Goal: Entertainment & Leisure: Consume media (video, audio)

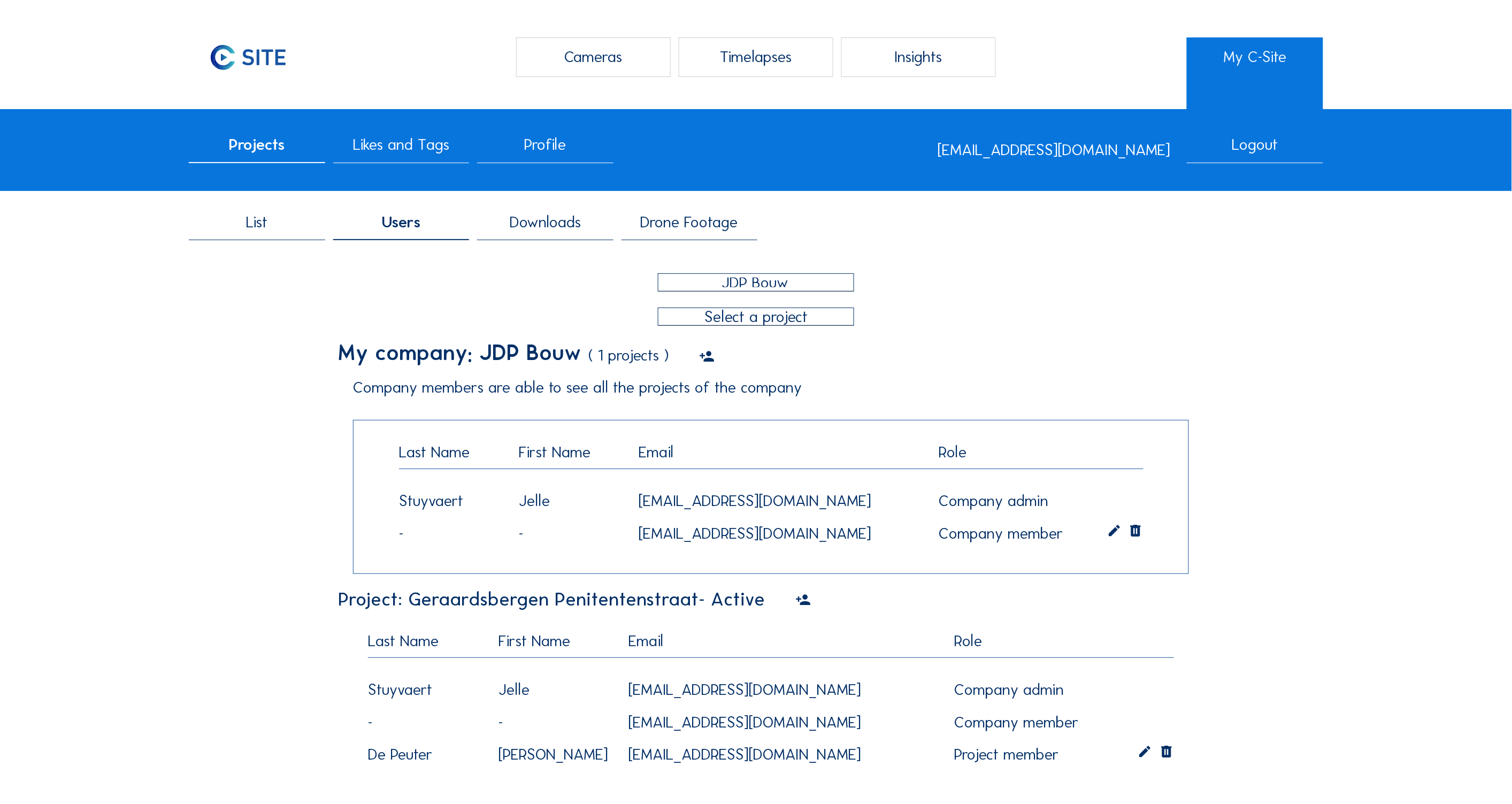
click at [697, 220] on span "Drone Footage" at bounding box center [689, 222] width 97 height 15
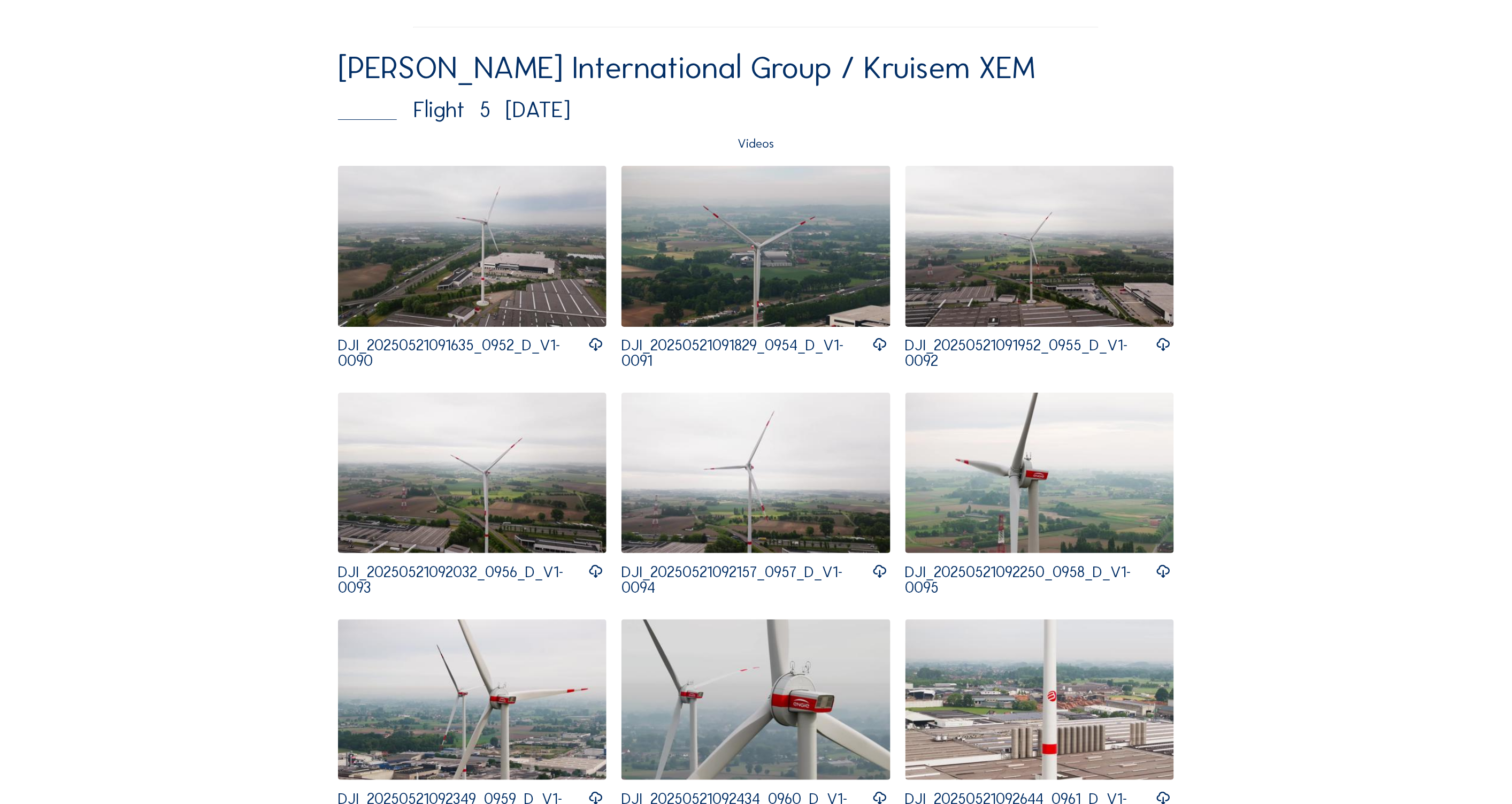
scroll to position [1639, 0]
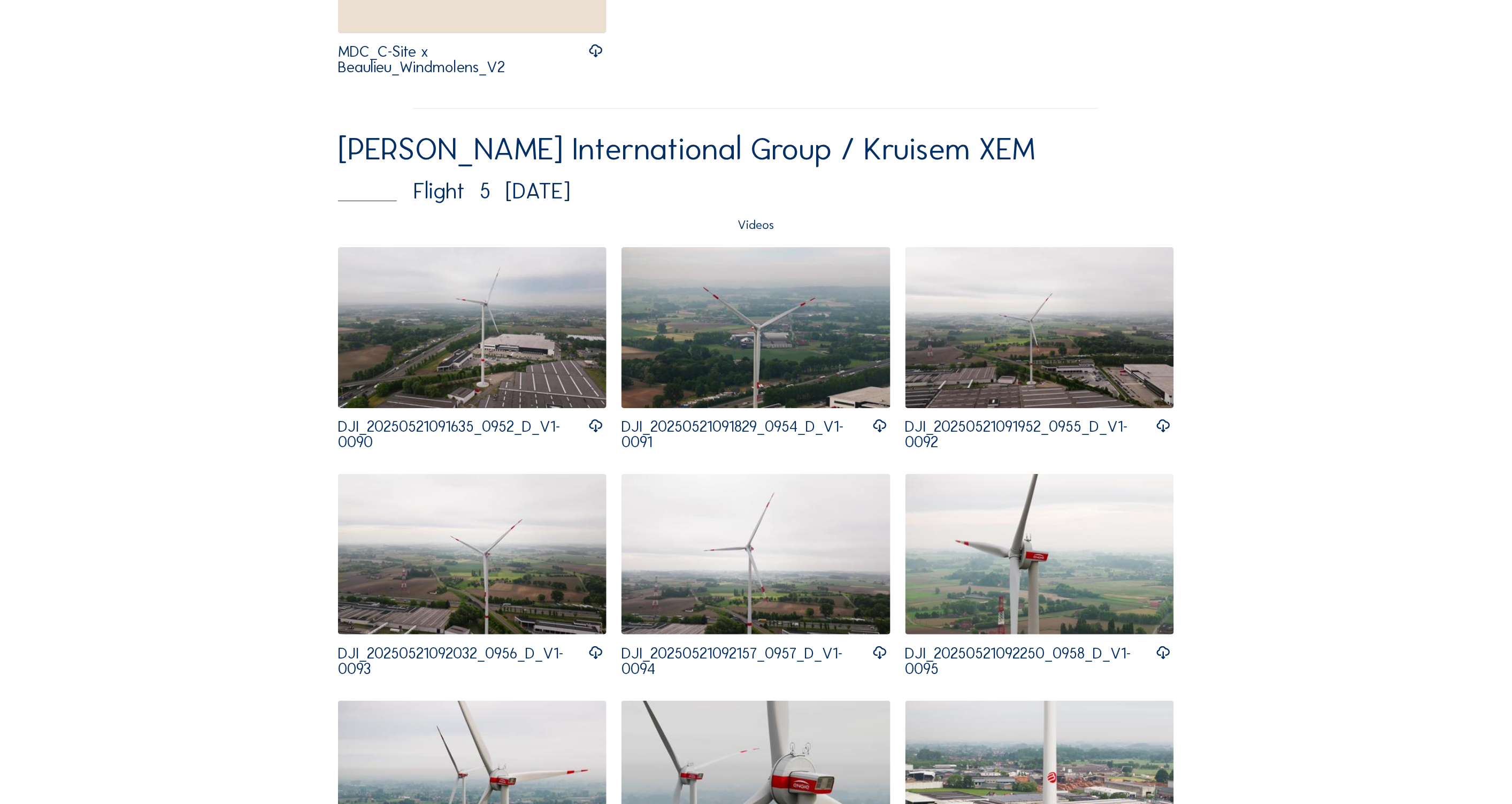
click at [523, 314] on img at bounding box center [472, 328] width 269 height 161
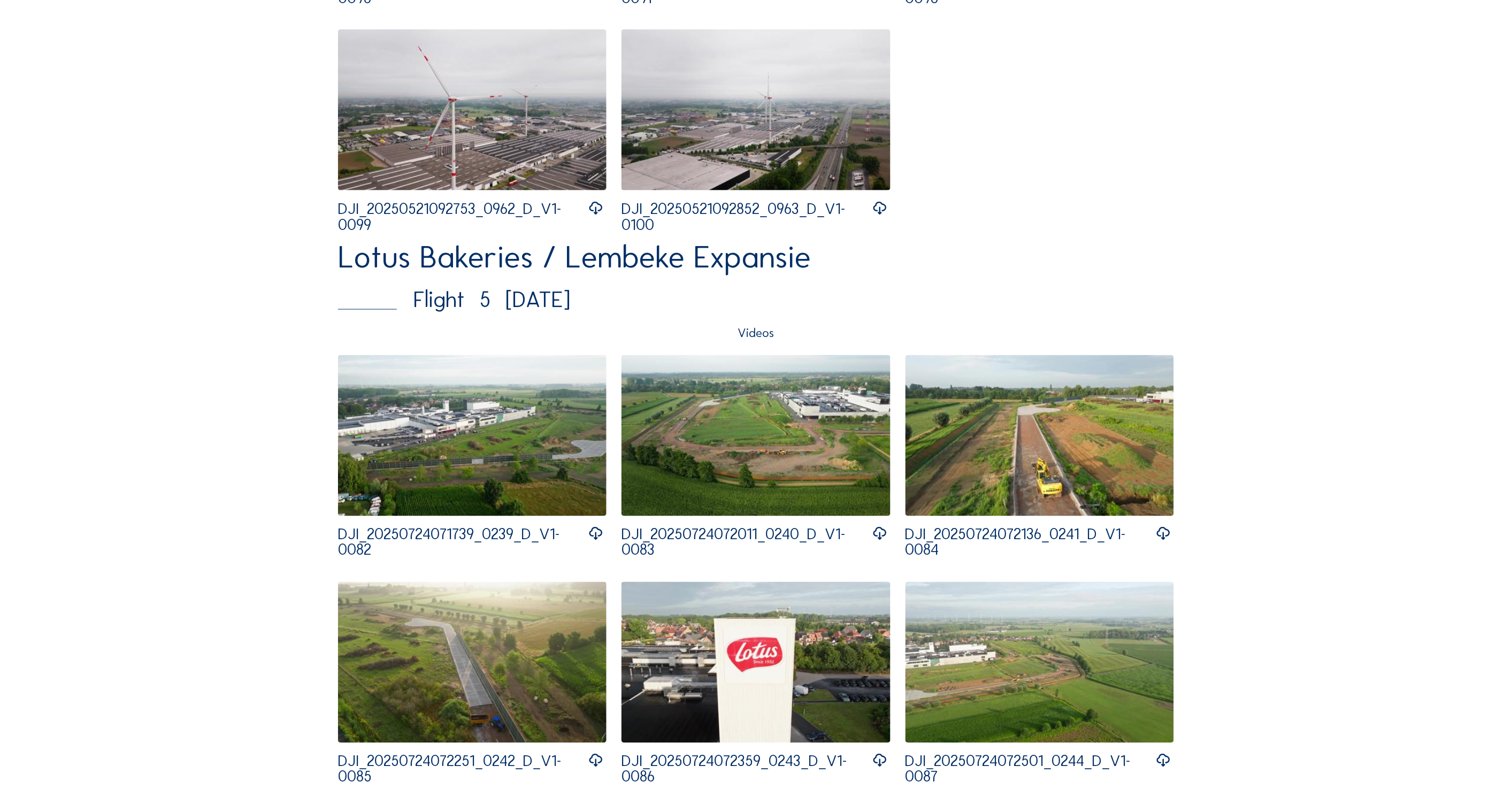
scroll to position [2638, 0]
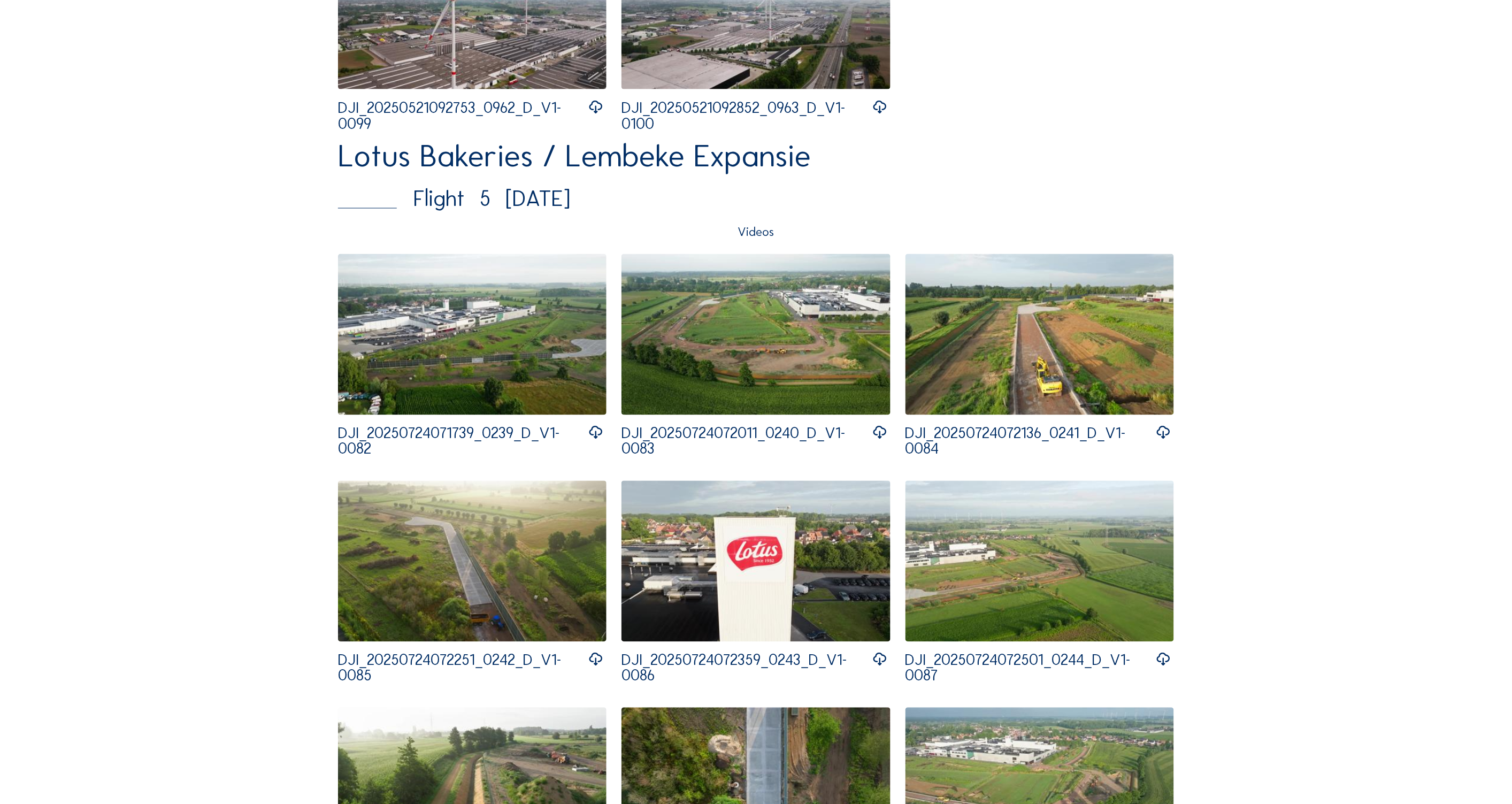
click at [488, 366] on img at bounding box center [472, 334] width 269 height 161
click at [745, 335] on img at bounding box center [756, 334] width 269 height 161
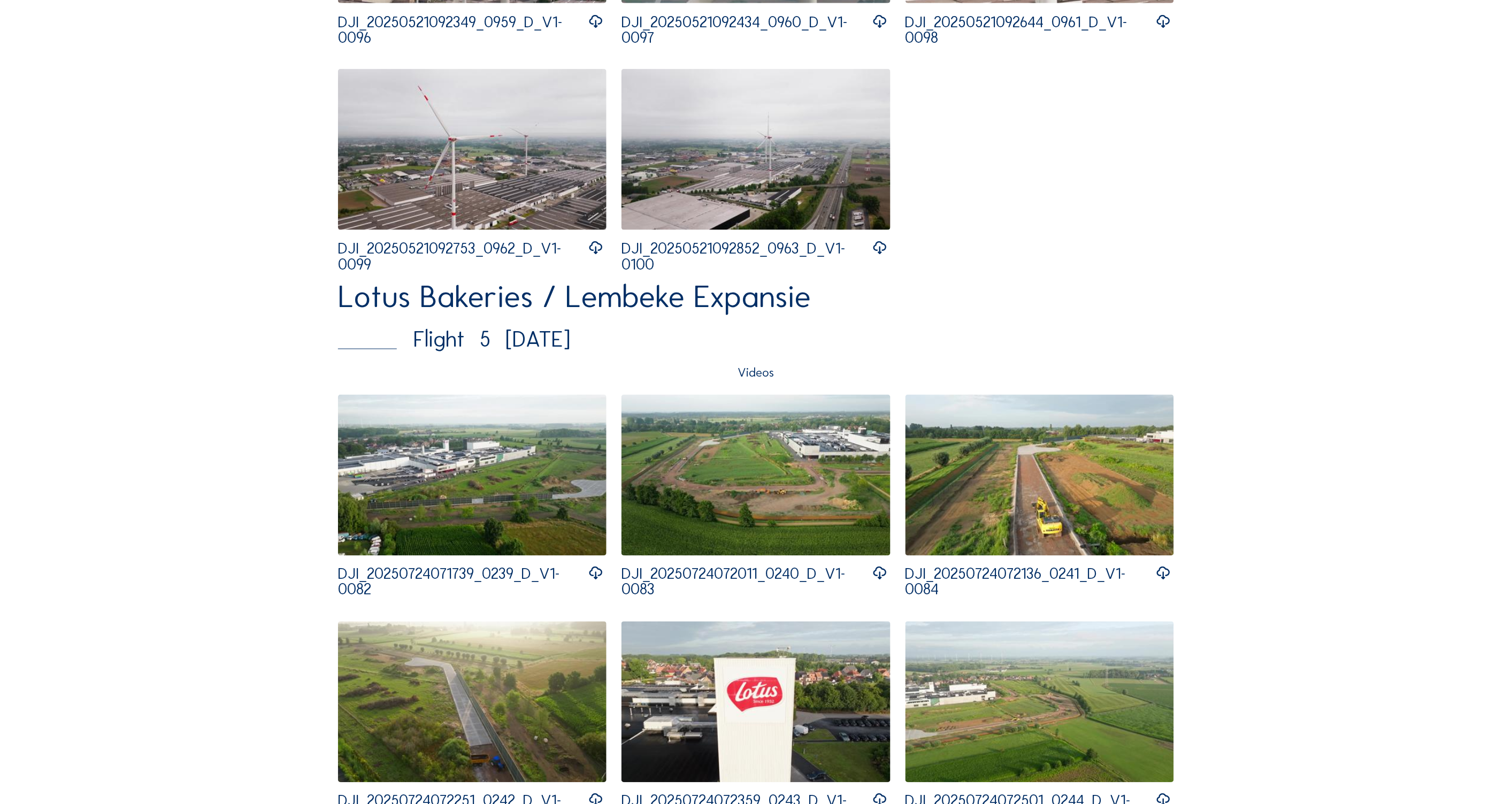
scroll to position [2495, 0]
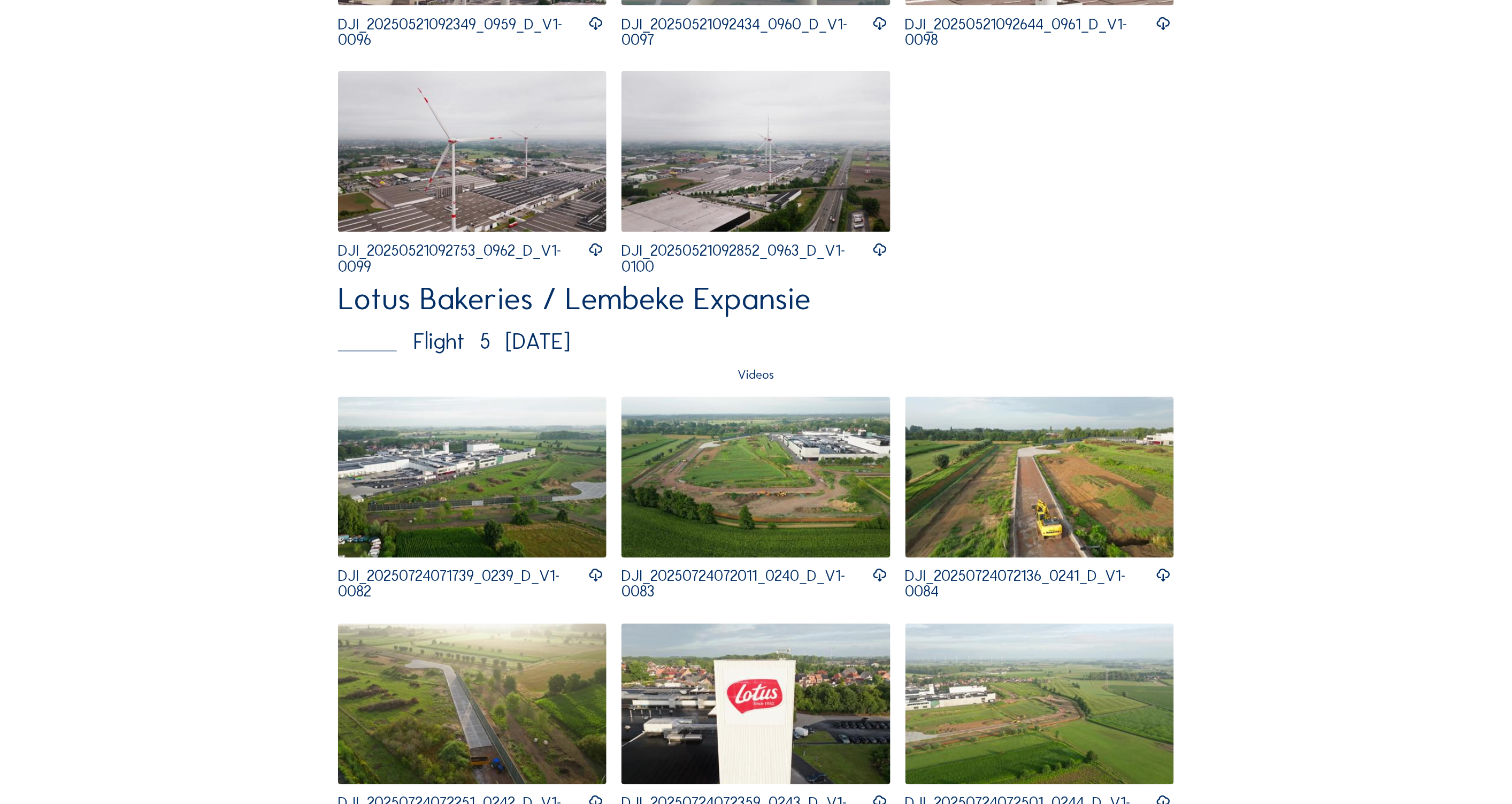
click at [764, 457] on img at bounding box center [756, 478] width 269 height 161
click at [879, 576] on icon at bounding box center [879, 575] width 15 height 19
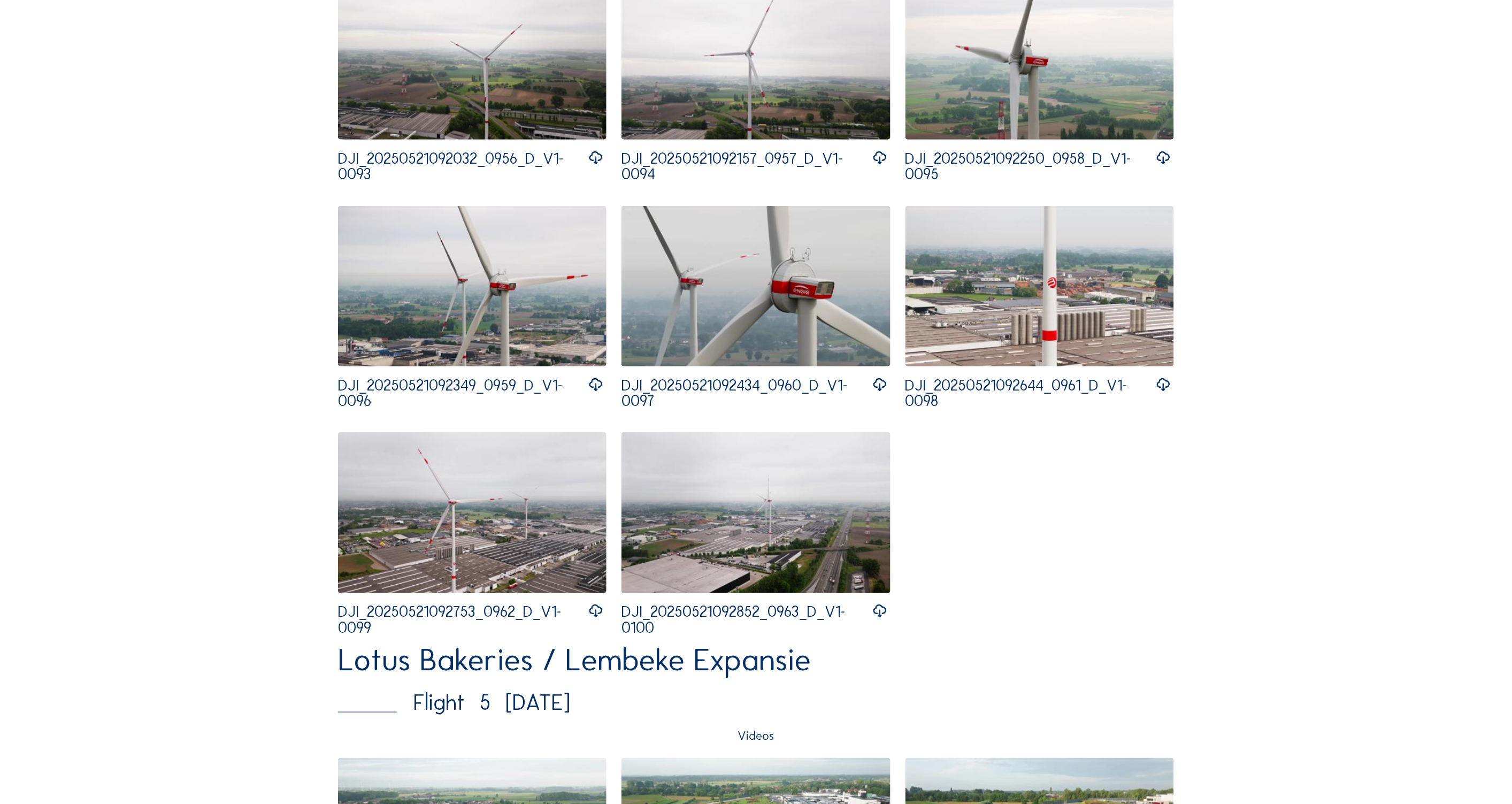
scroll to position [2139, 0]
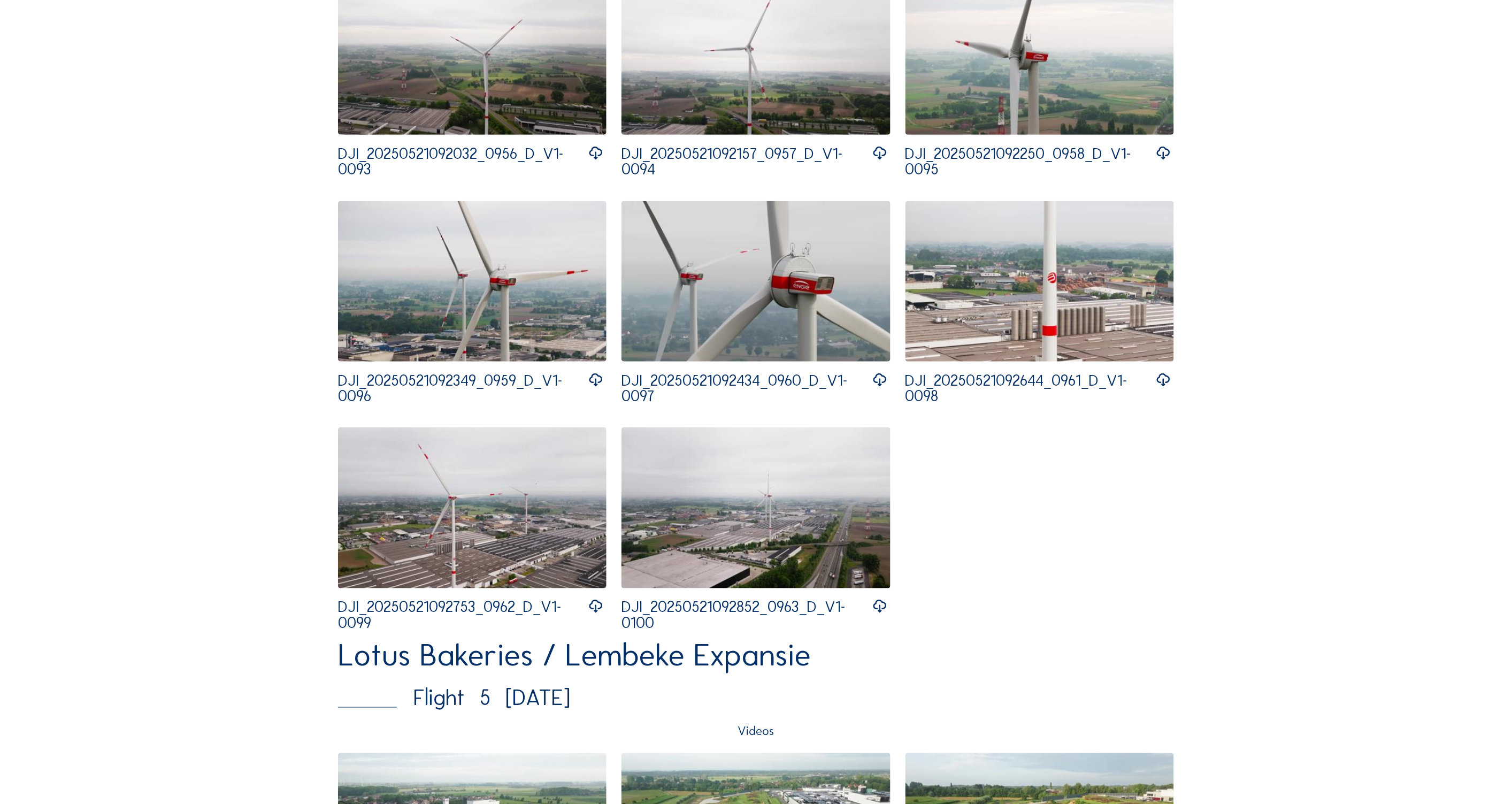
click at [517, 278] on img at bounding box center [472, 282] width 269 height 161
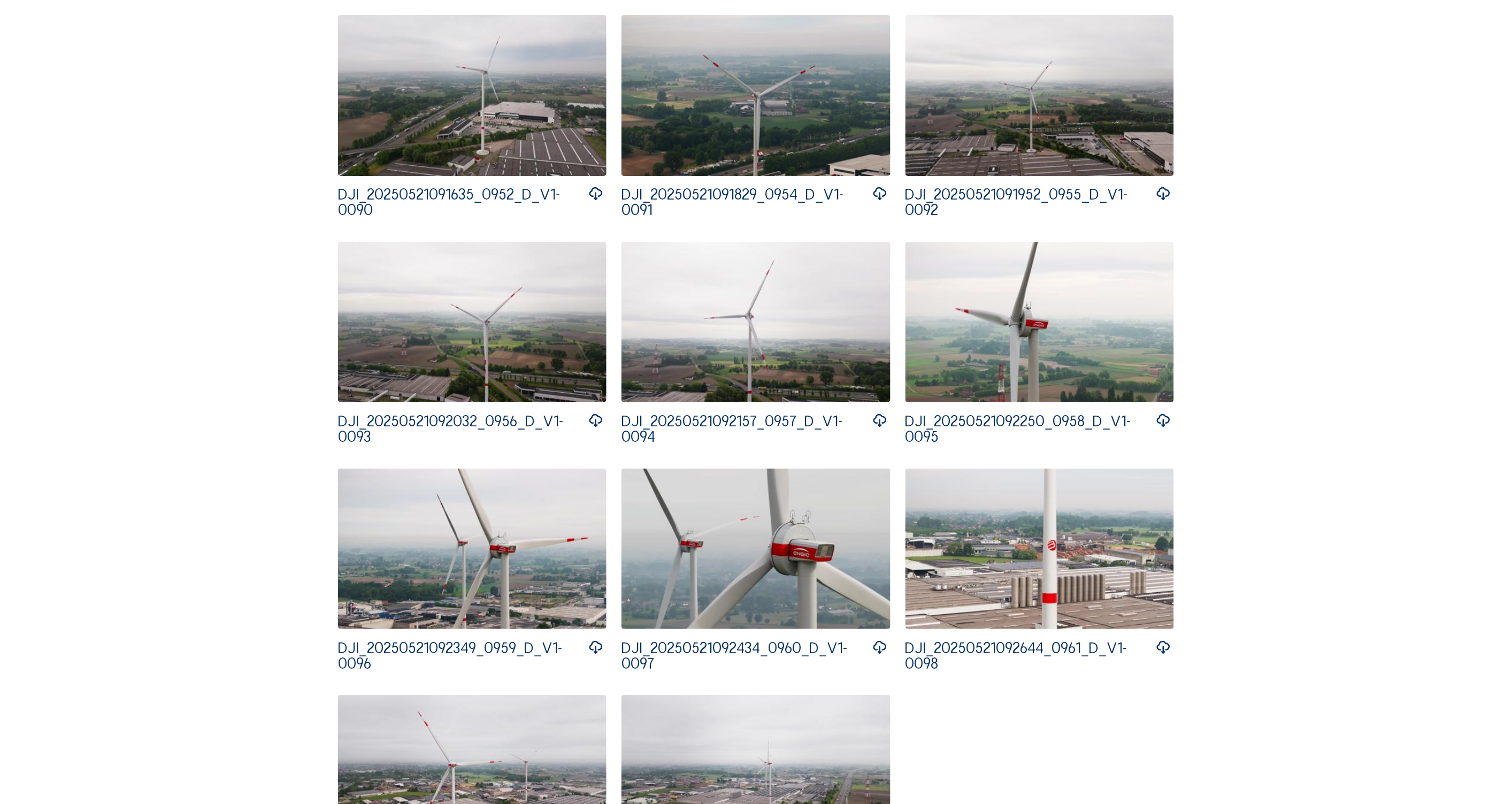
scroll to position [1783, 0]
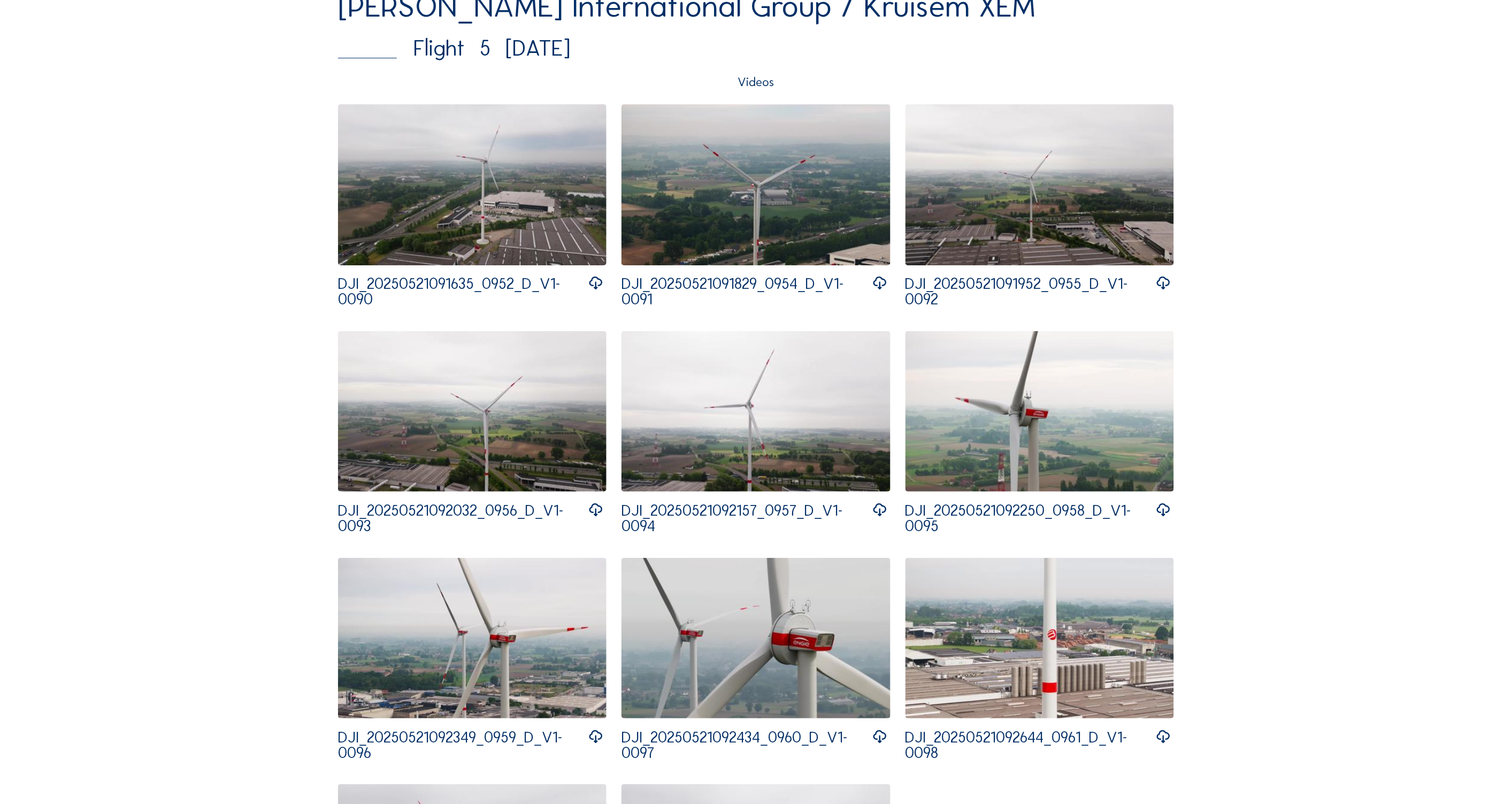
click at [469, 215] on img at bounding box center [472, 185] width 269 height 161
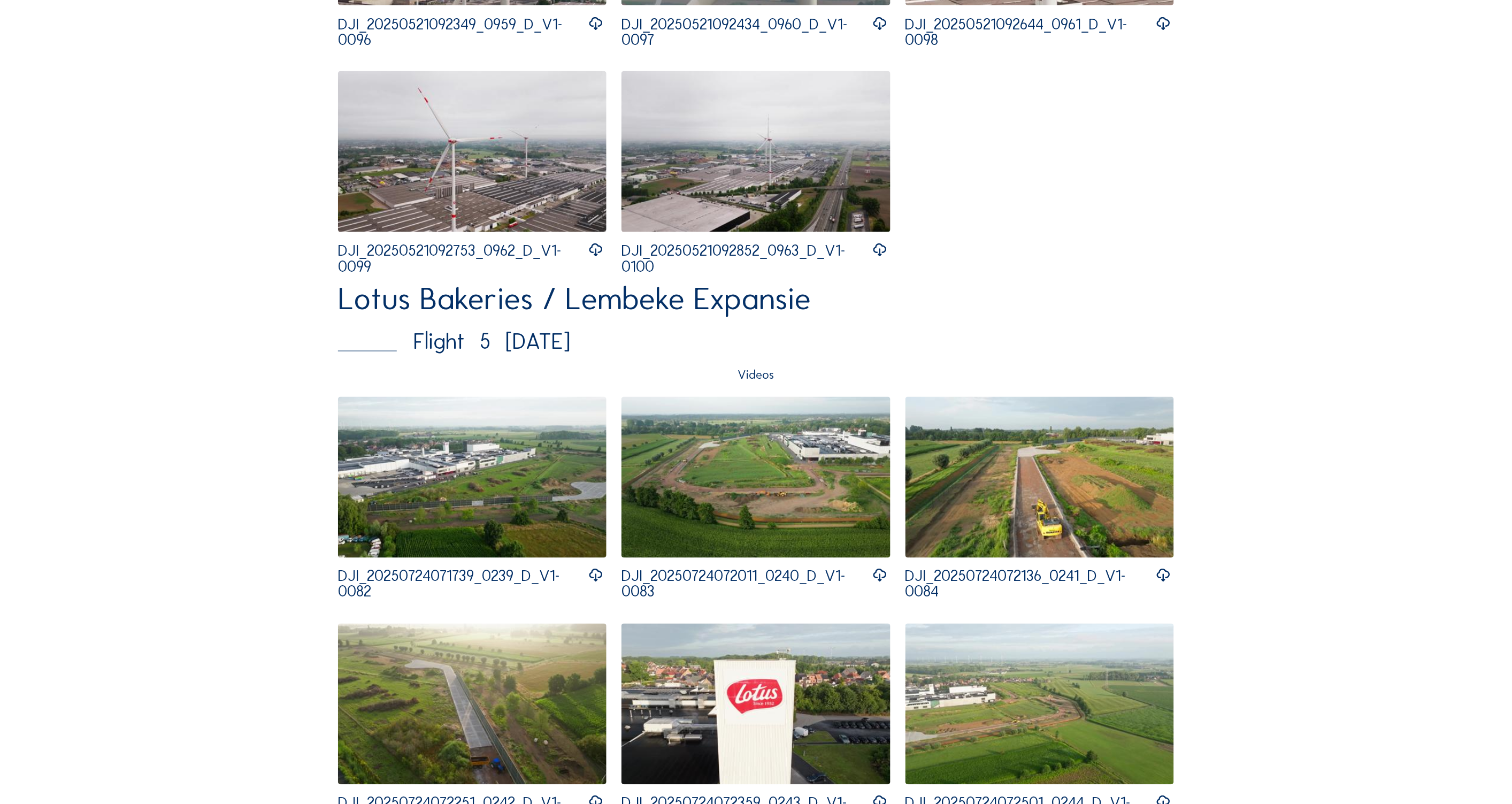
scroll to position [2709, 0]
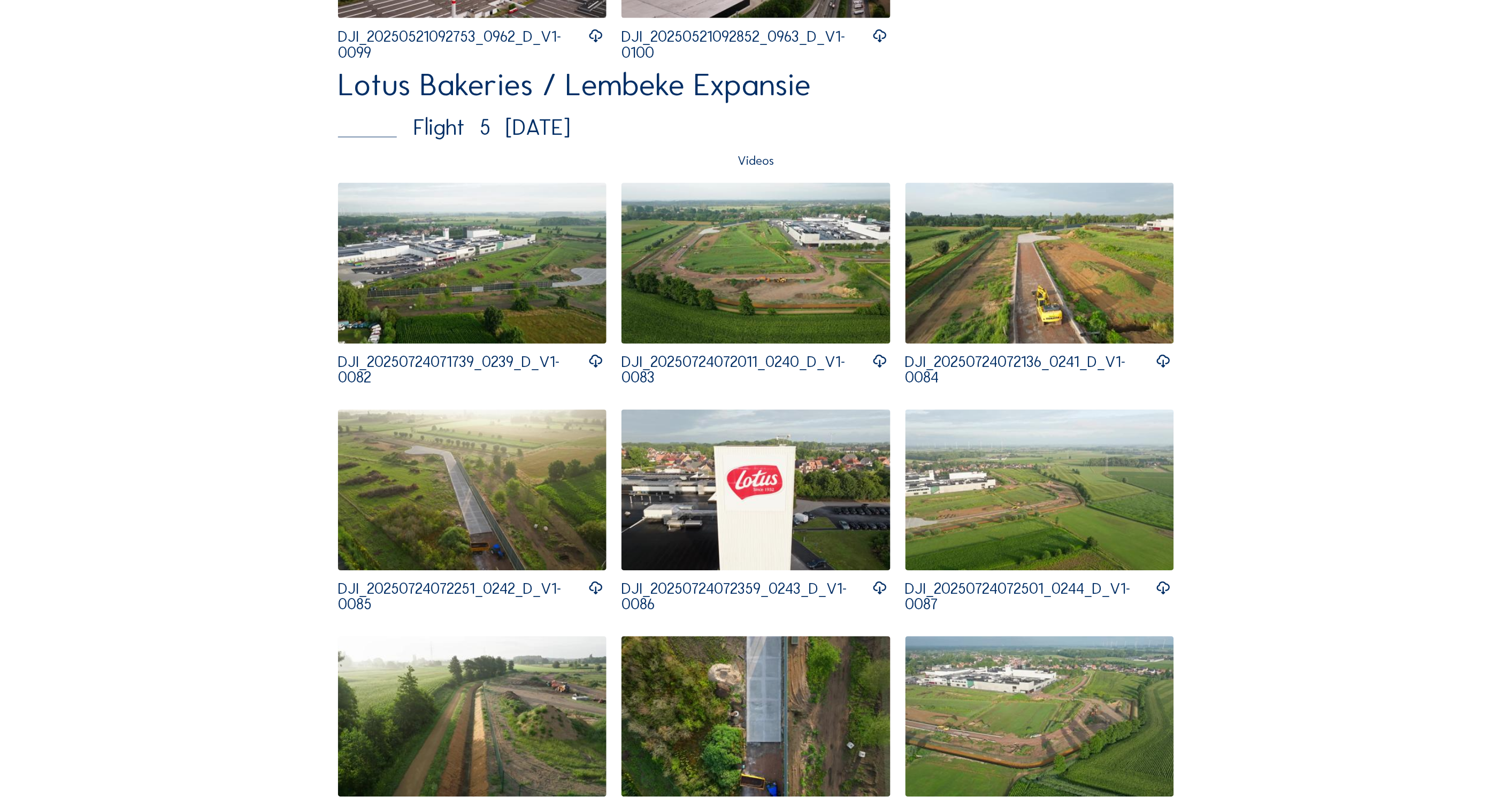
click at [453, 278] on img at bounding box center [472, 264] width 269 height 161
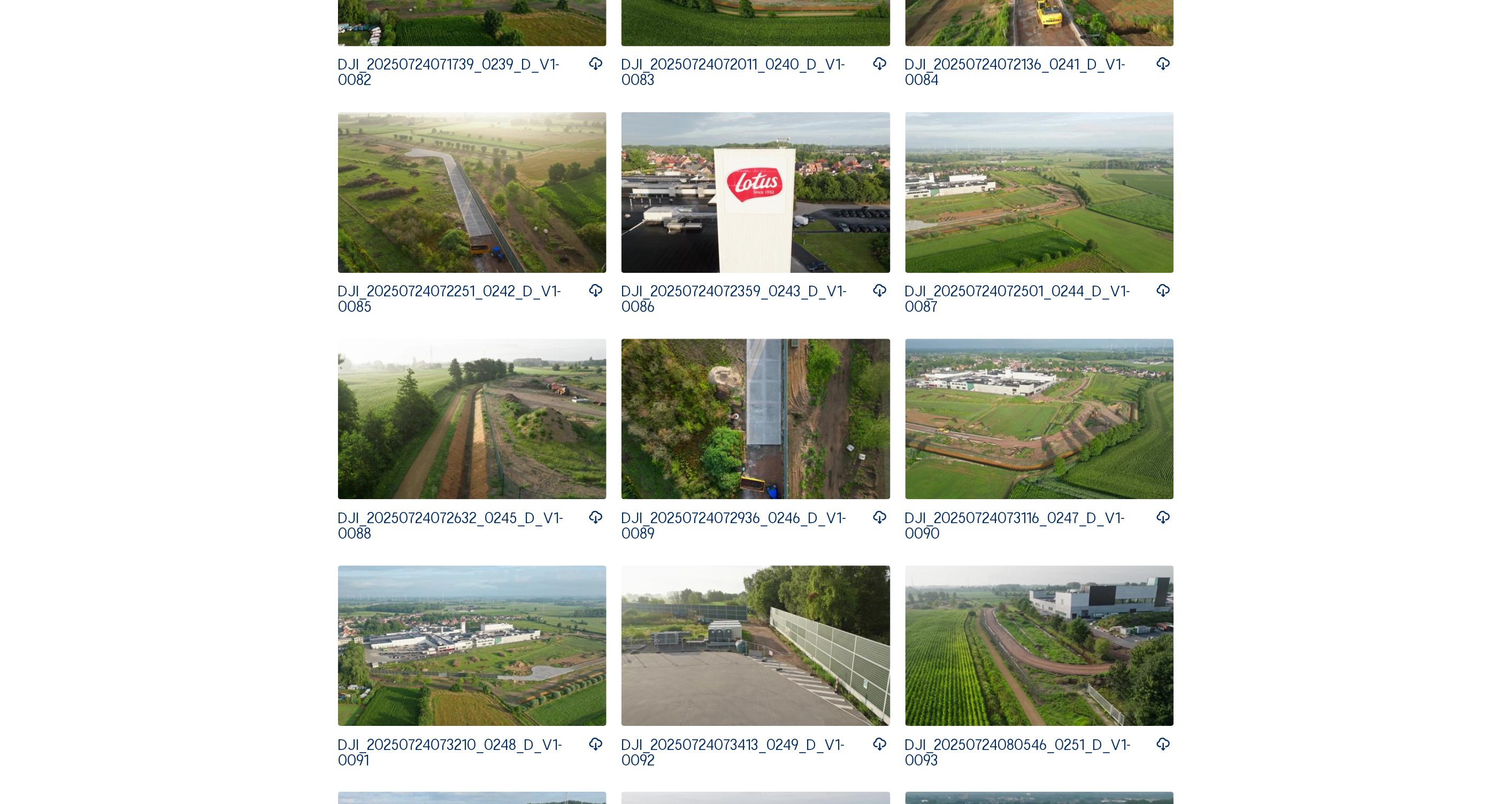
scroll to position [2781, 0]
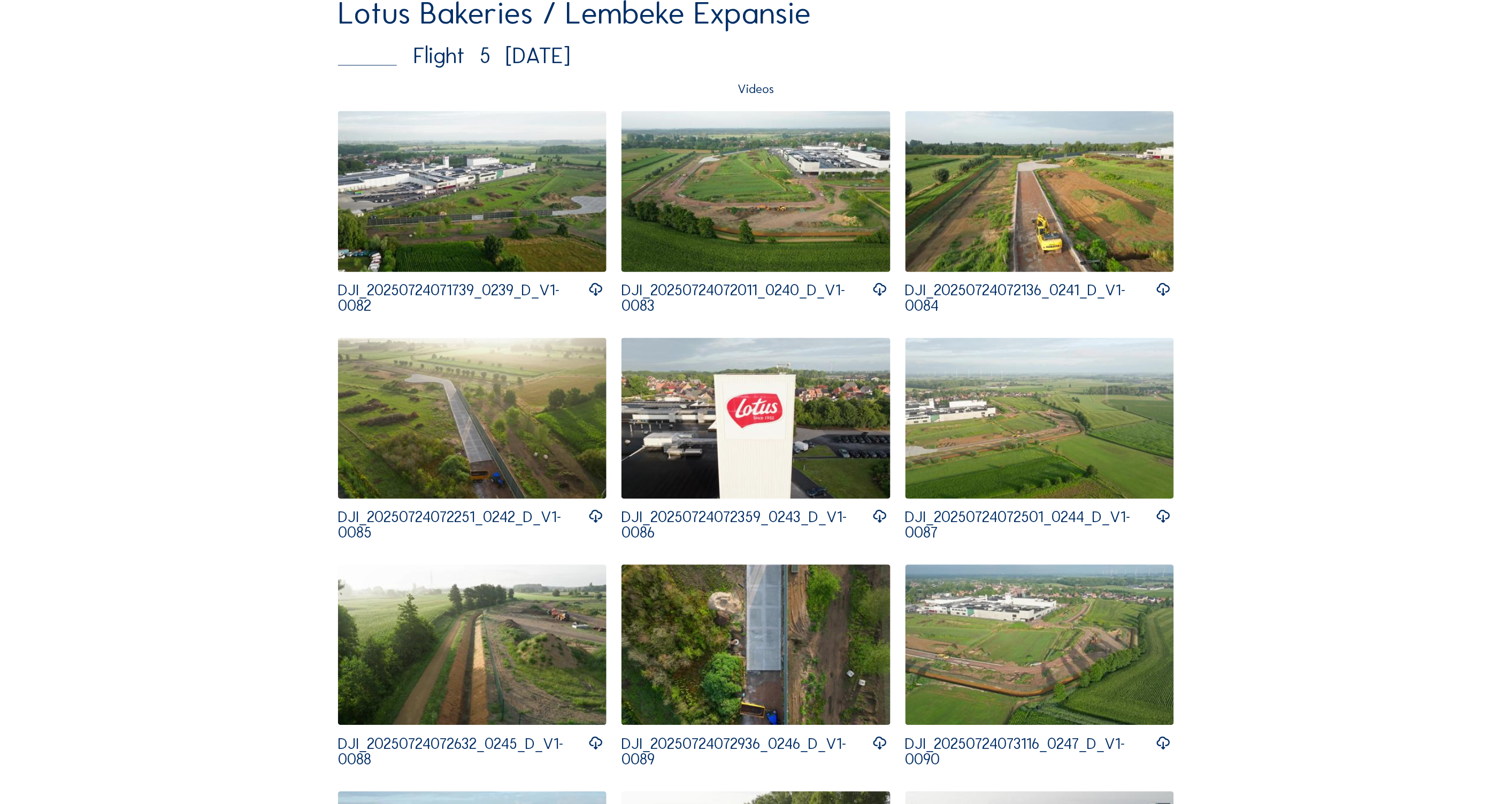
click at [788, 672] on img at bounding box center [756, 645] width 269 height 161
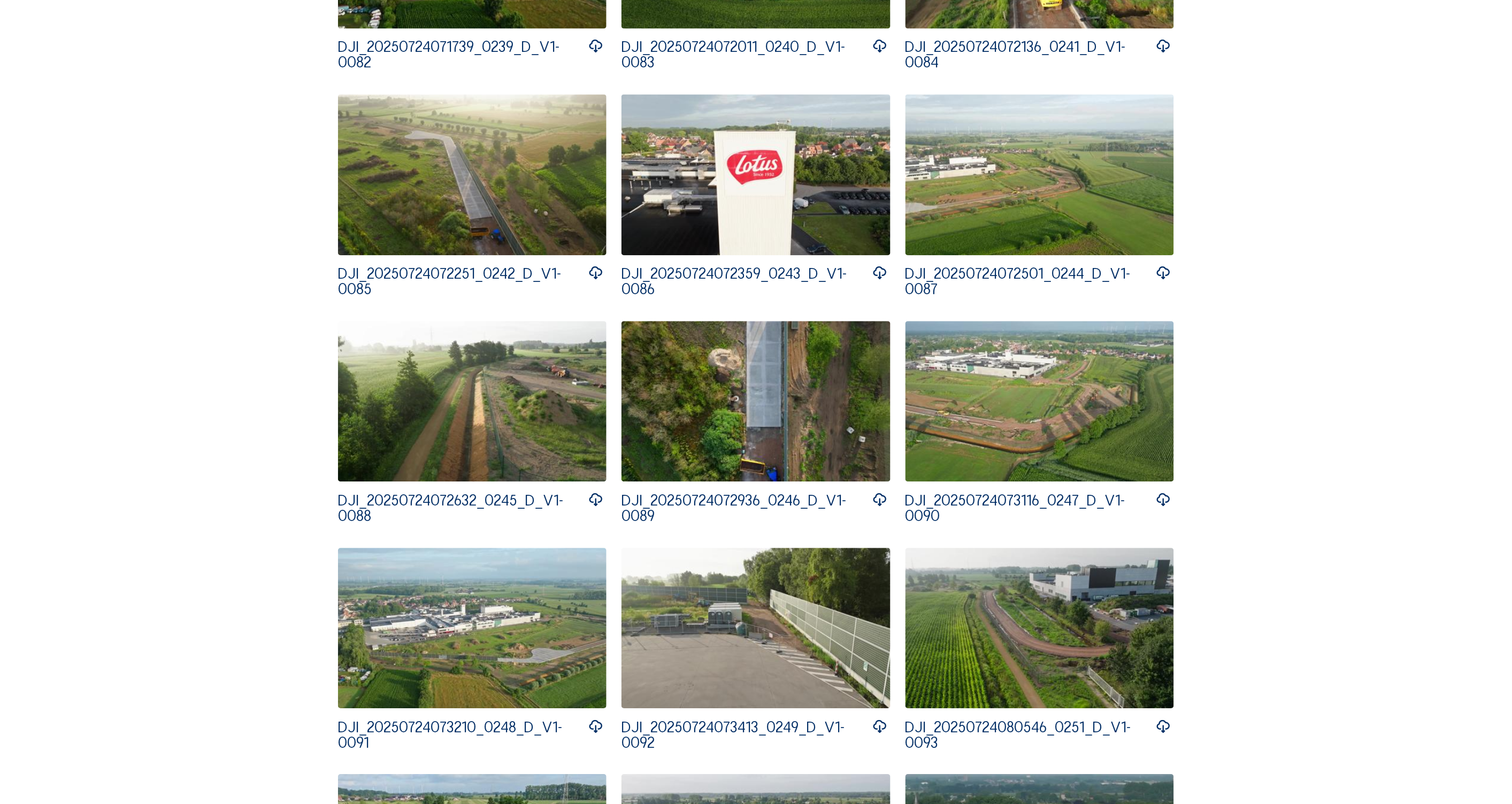
scroll to position [3280, 0]
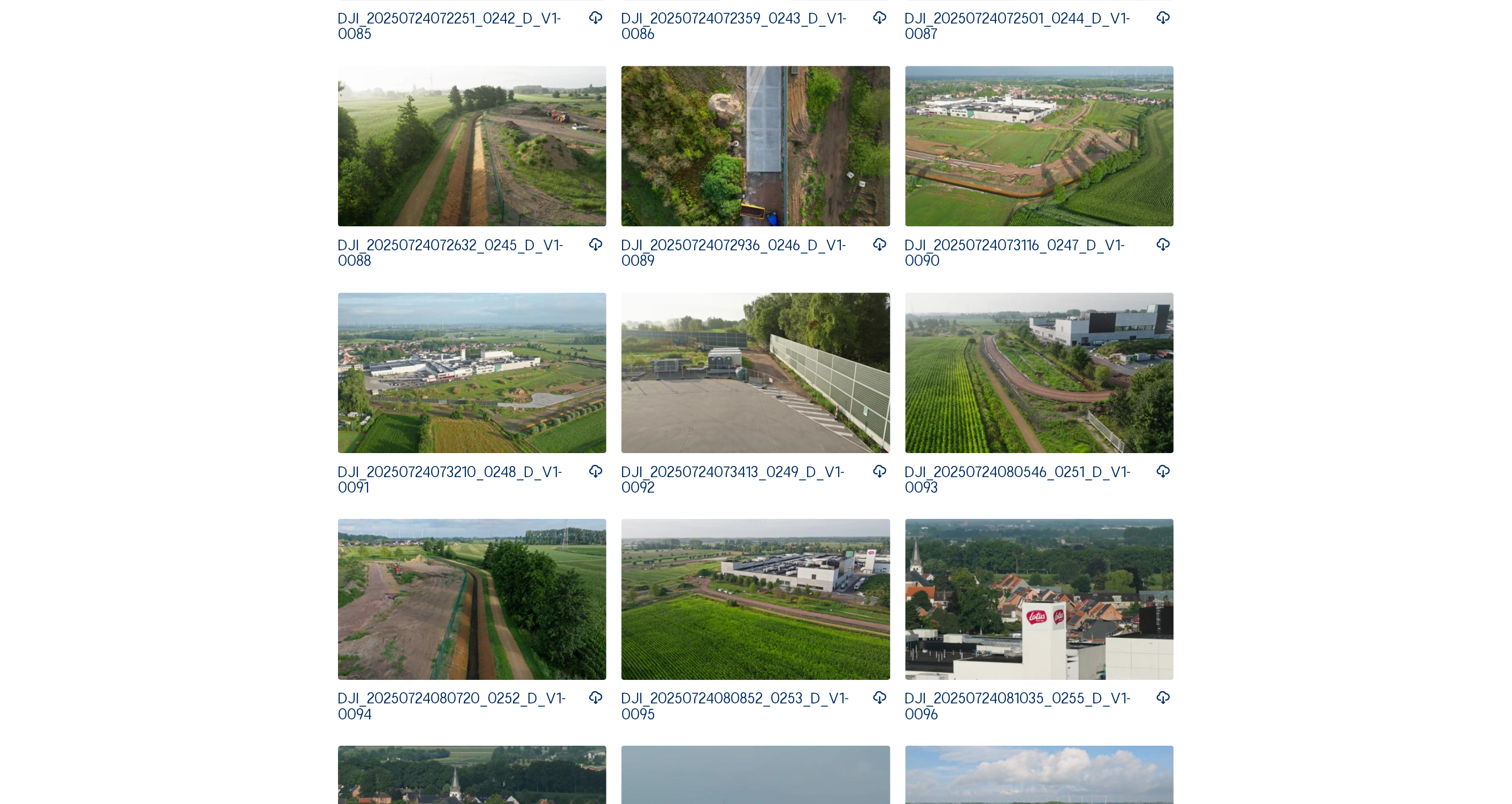
click at [993, 573] on img at bounding box center [1040, 599] width 269 height 161
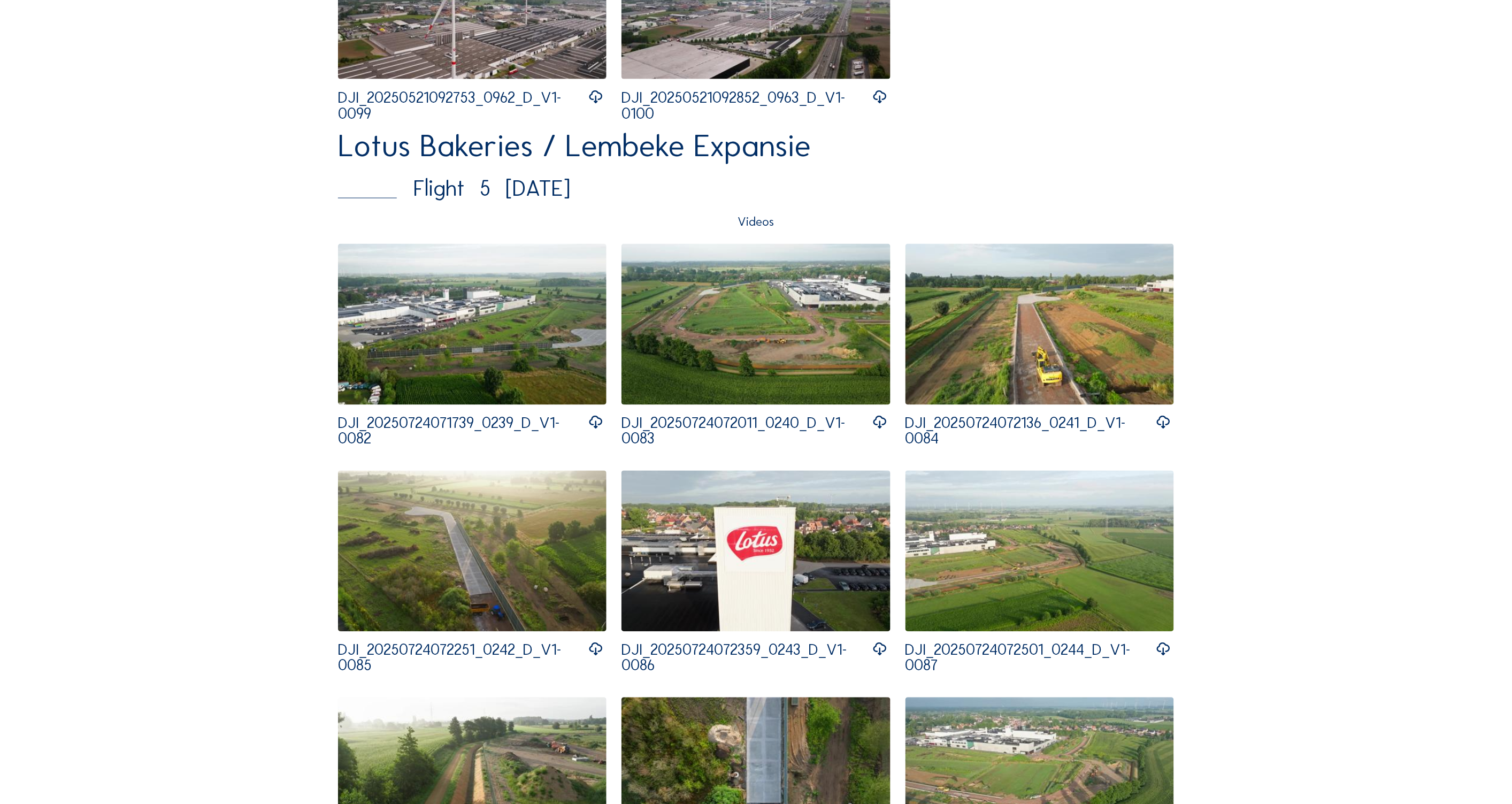
scroll to position [2638, 0]
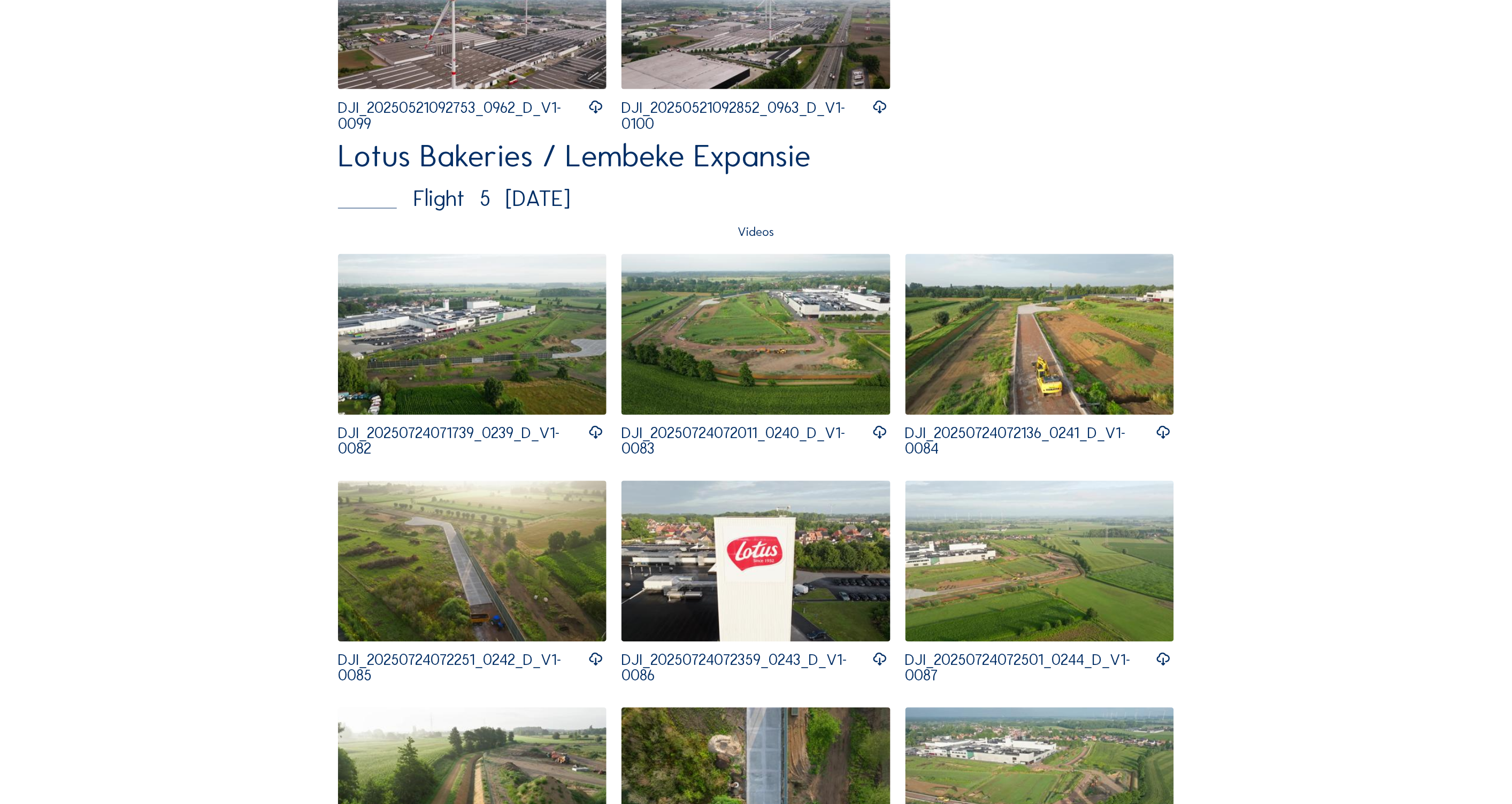
drag, startPoint x: 1010, startPoint y: 352, endPoint x: 1010, endPoint y: 404, distance: 52.0
click at [1010, 352] on img at bounding box center [1040, 334] width 269 height 161
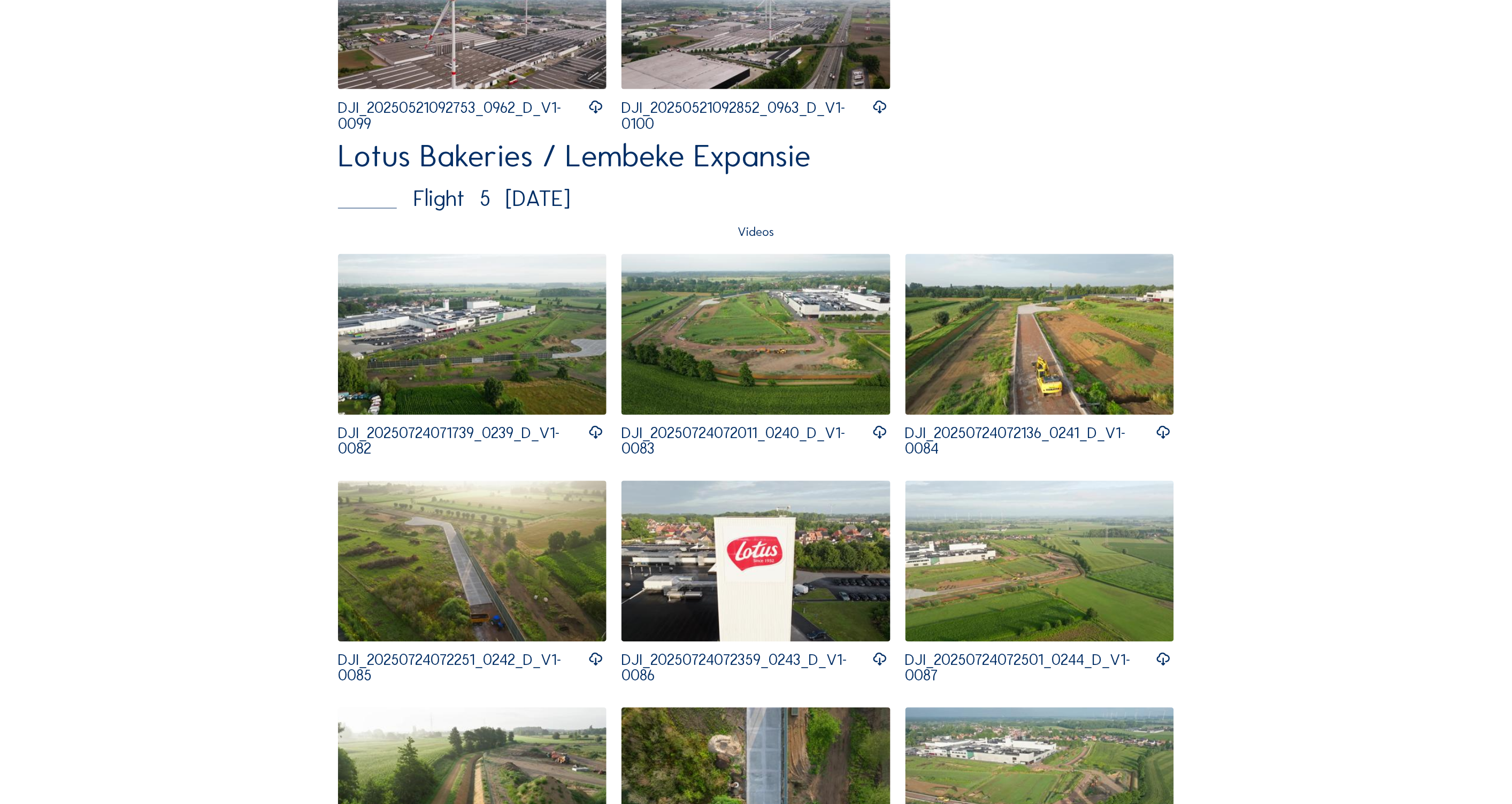
click at [1163, 430] on icon at bounding box center [1163, 433] width 15 height 19
click at [1061, 332] on img at bounding box center [1040, 334] width 269 height 161
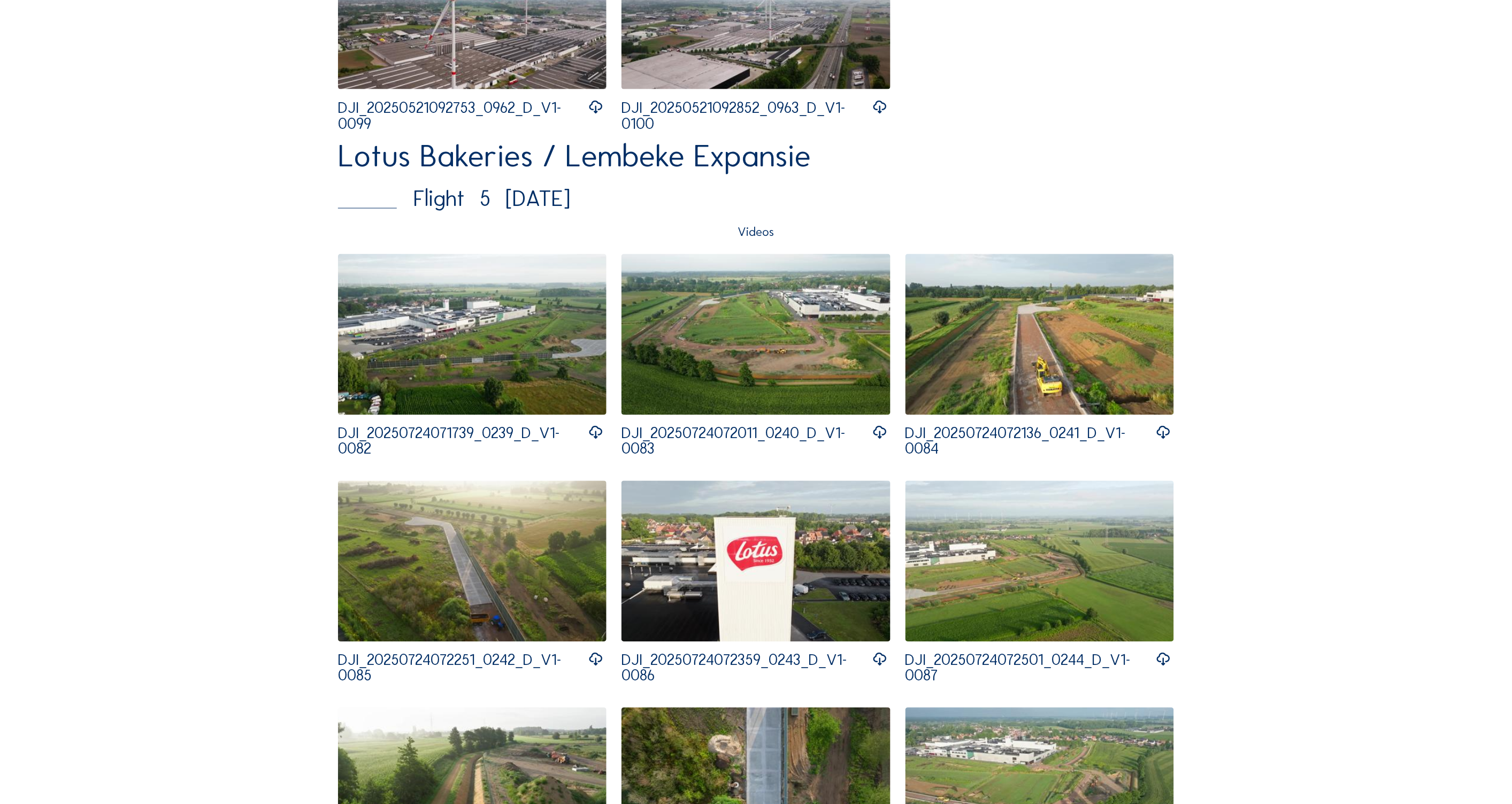
click at [1018, 339] on img at bounding box center [1040, 334] width 269 height 161
click at [1061, 350] on img at bounding box center [1040, 334] width 269 height 161
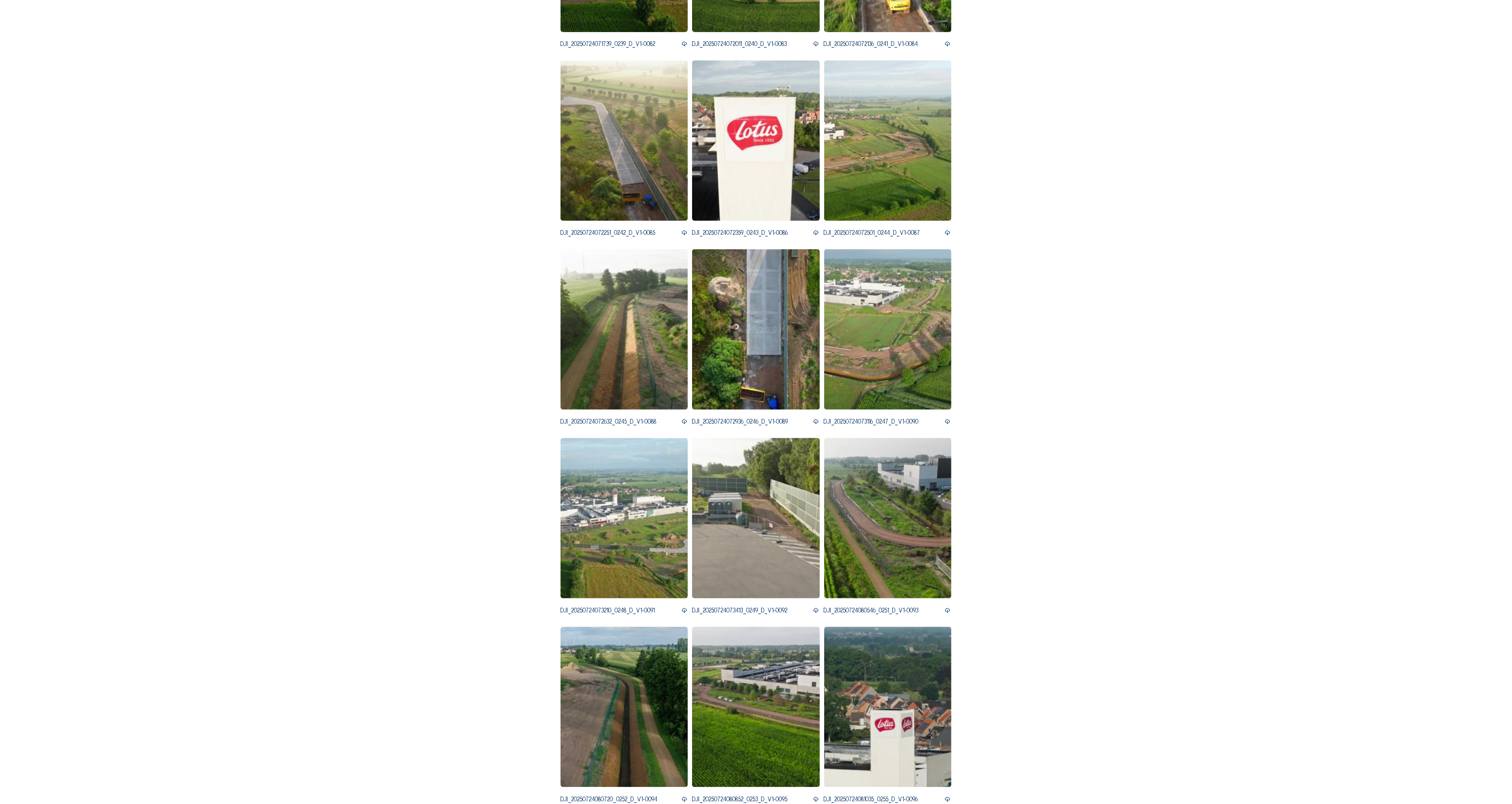
scroll to position [2353, 0]
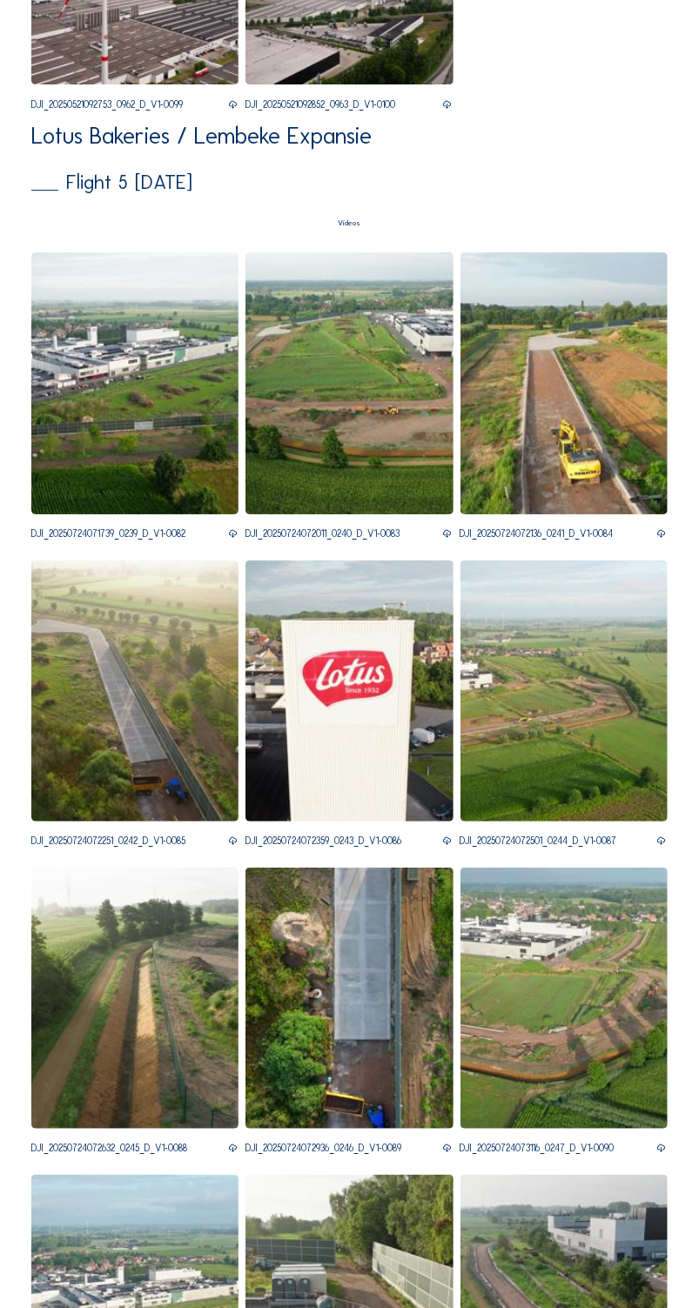
click at [584, 414] on img at bounding box center [563, 383] width 207 height 262
click at [553, 448] on img at bounding box center [563, 383] width 207 height 262
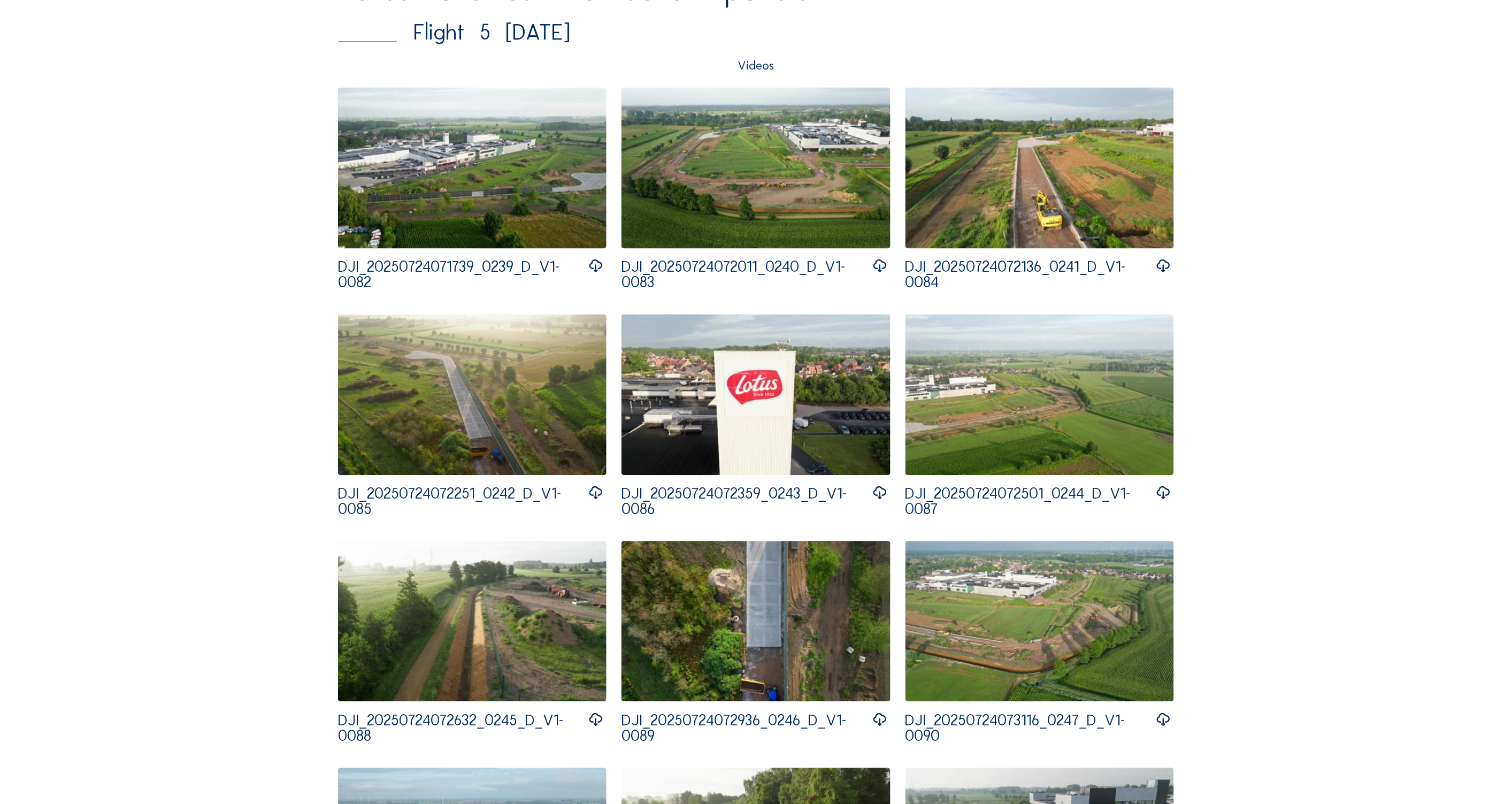
scroll to position [2781, 0]
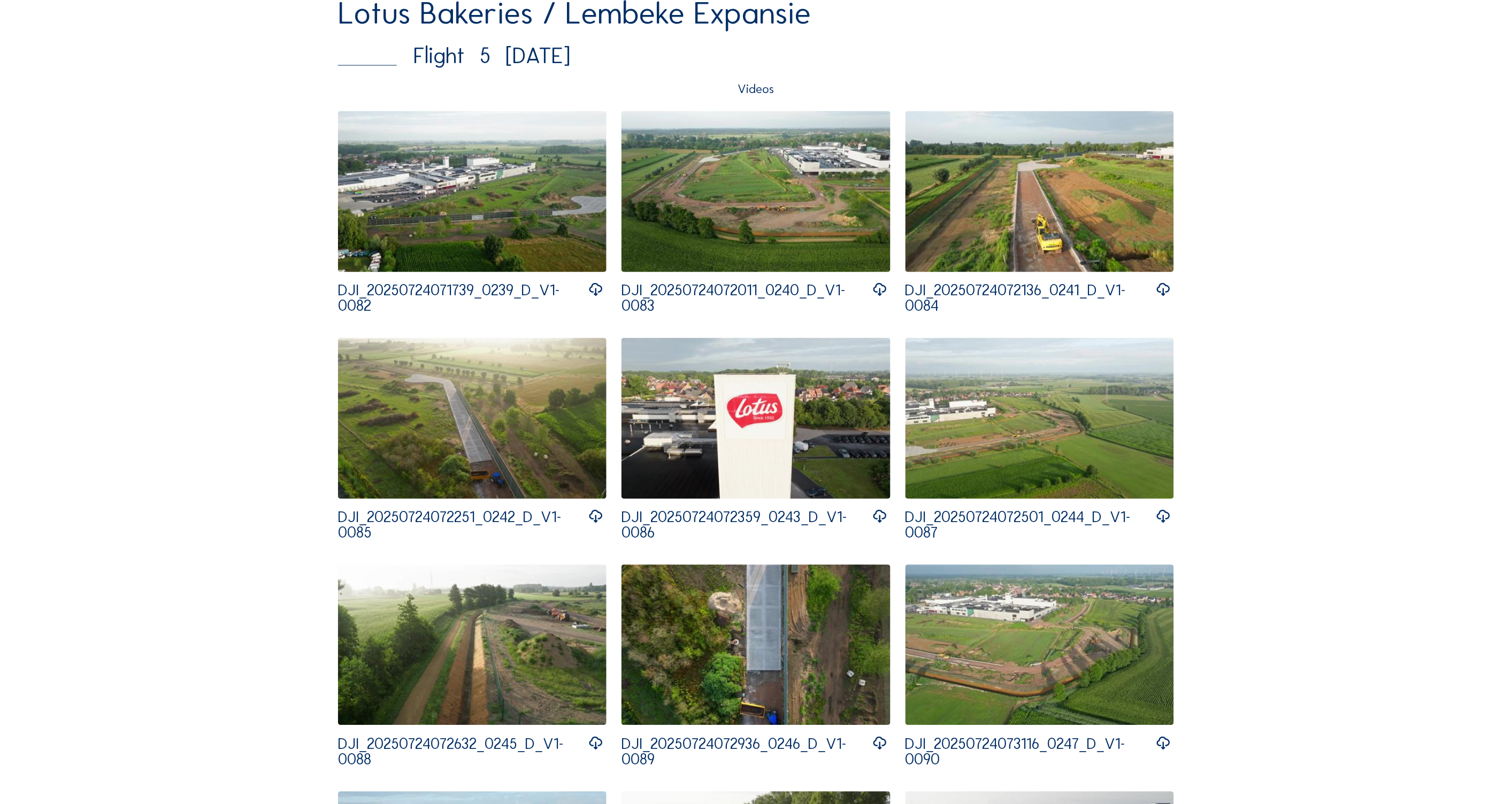
click at [452, 230] on img at bounding box center [472, 192] width 269 height 161
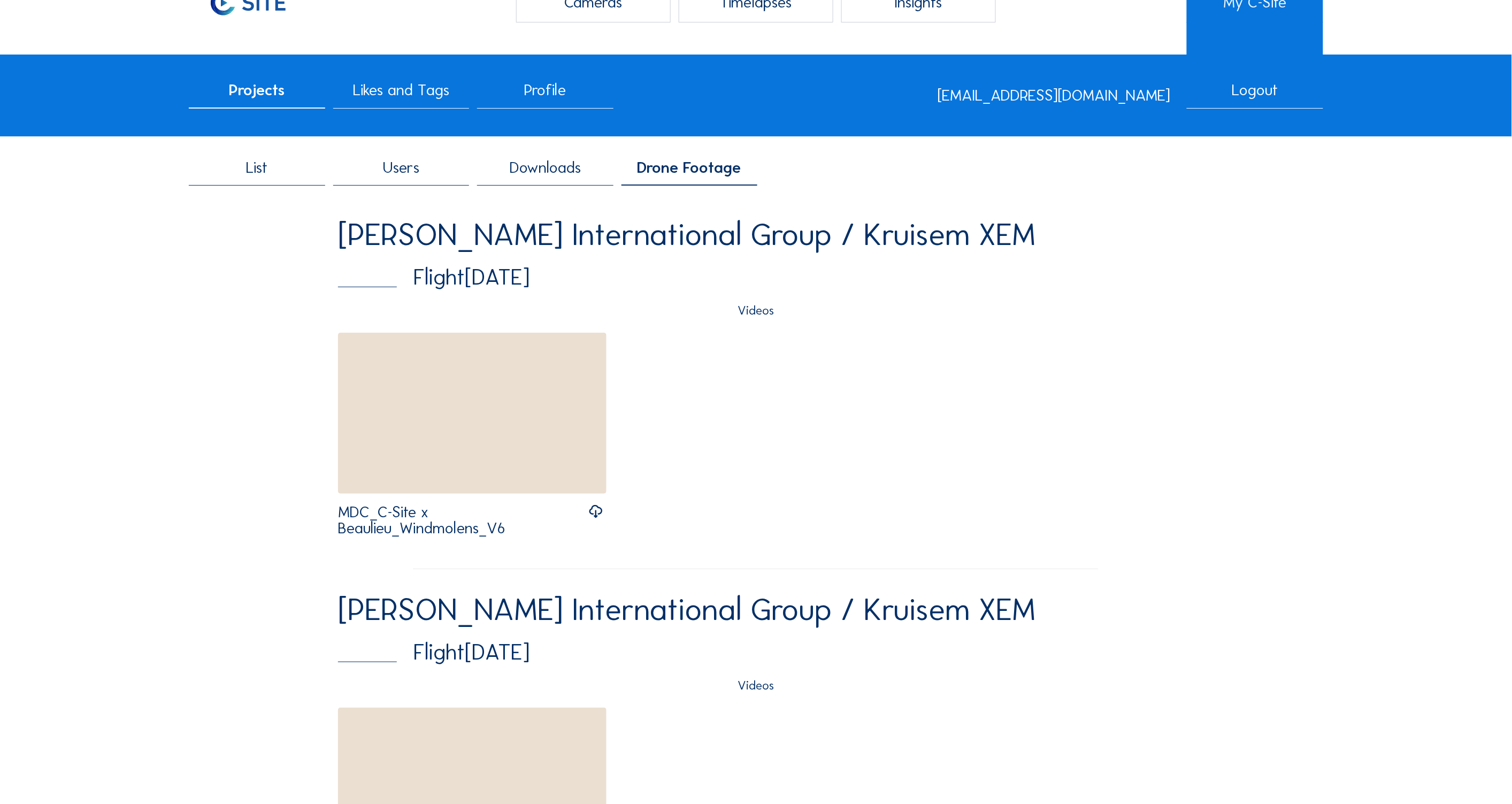
scroll to position [0, 0]
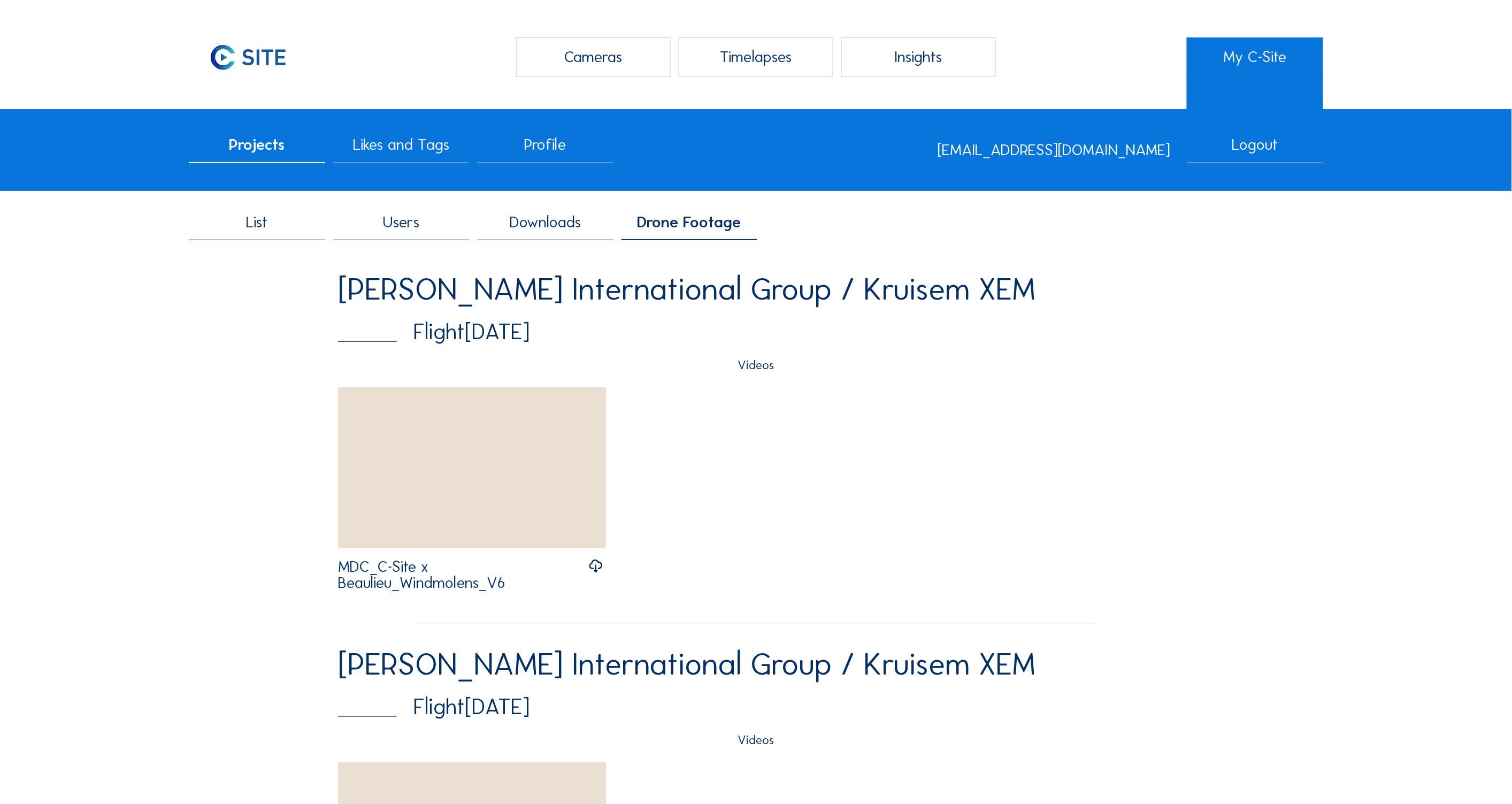
click at [472, 484] on img at bounding box center [472, 468] width 269 height 161
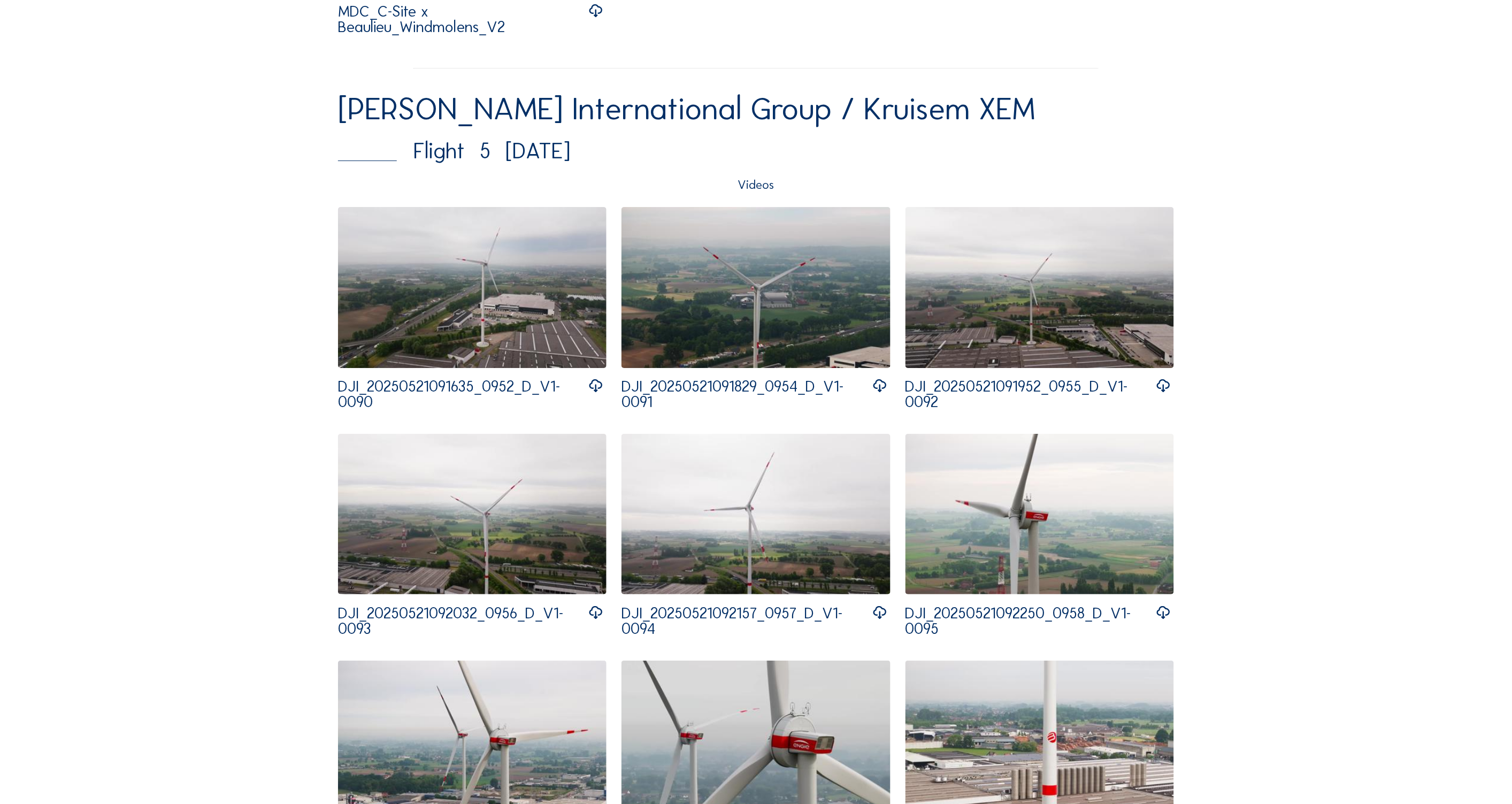
scroll to position [1711, 0]
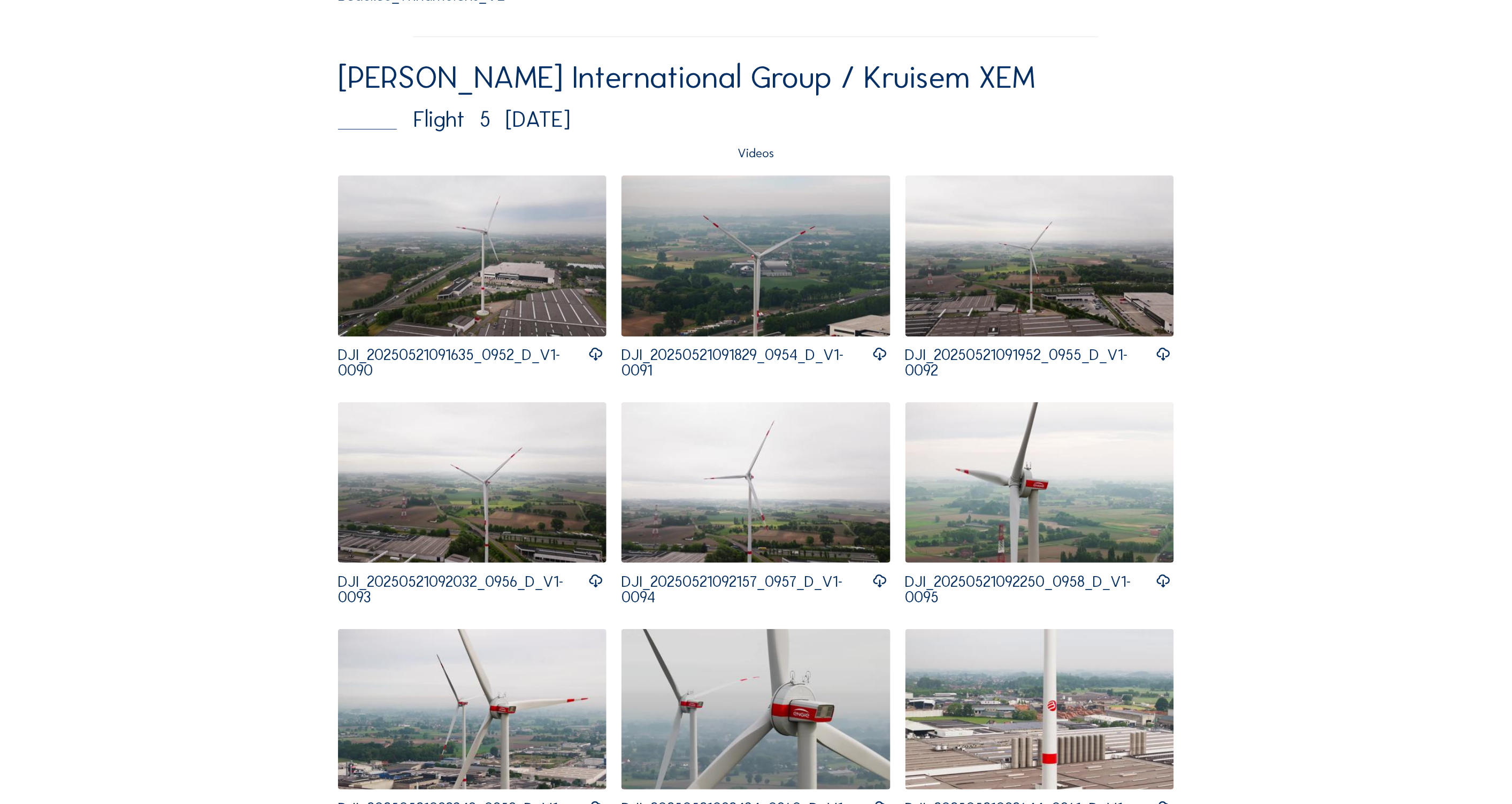
click at [489, 282] on img at bounding box center [472, 256] width 269 height 161
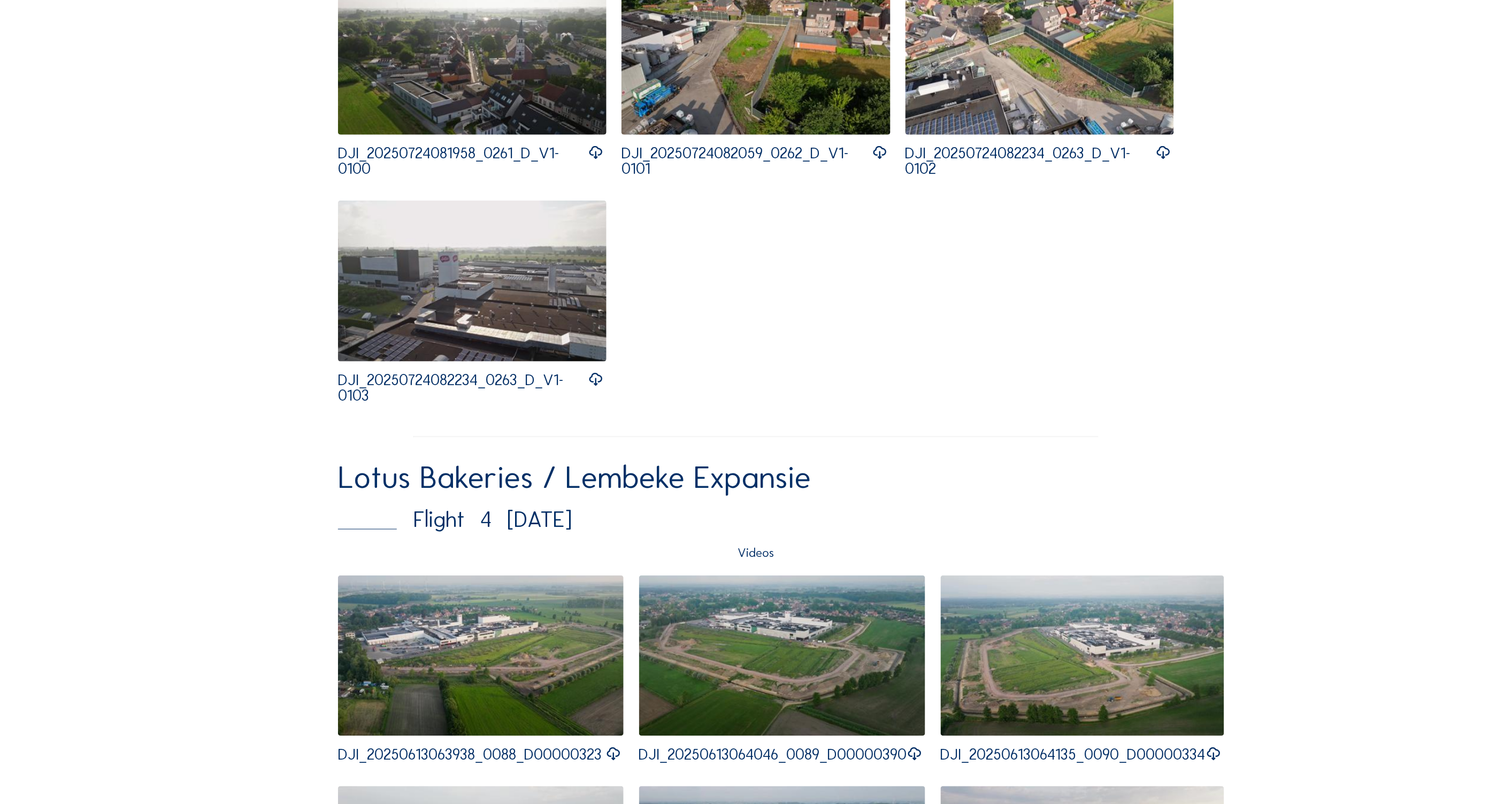
scroll to position [4634, 0]
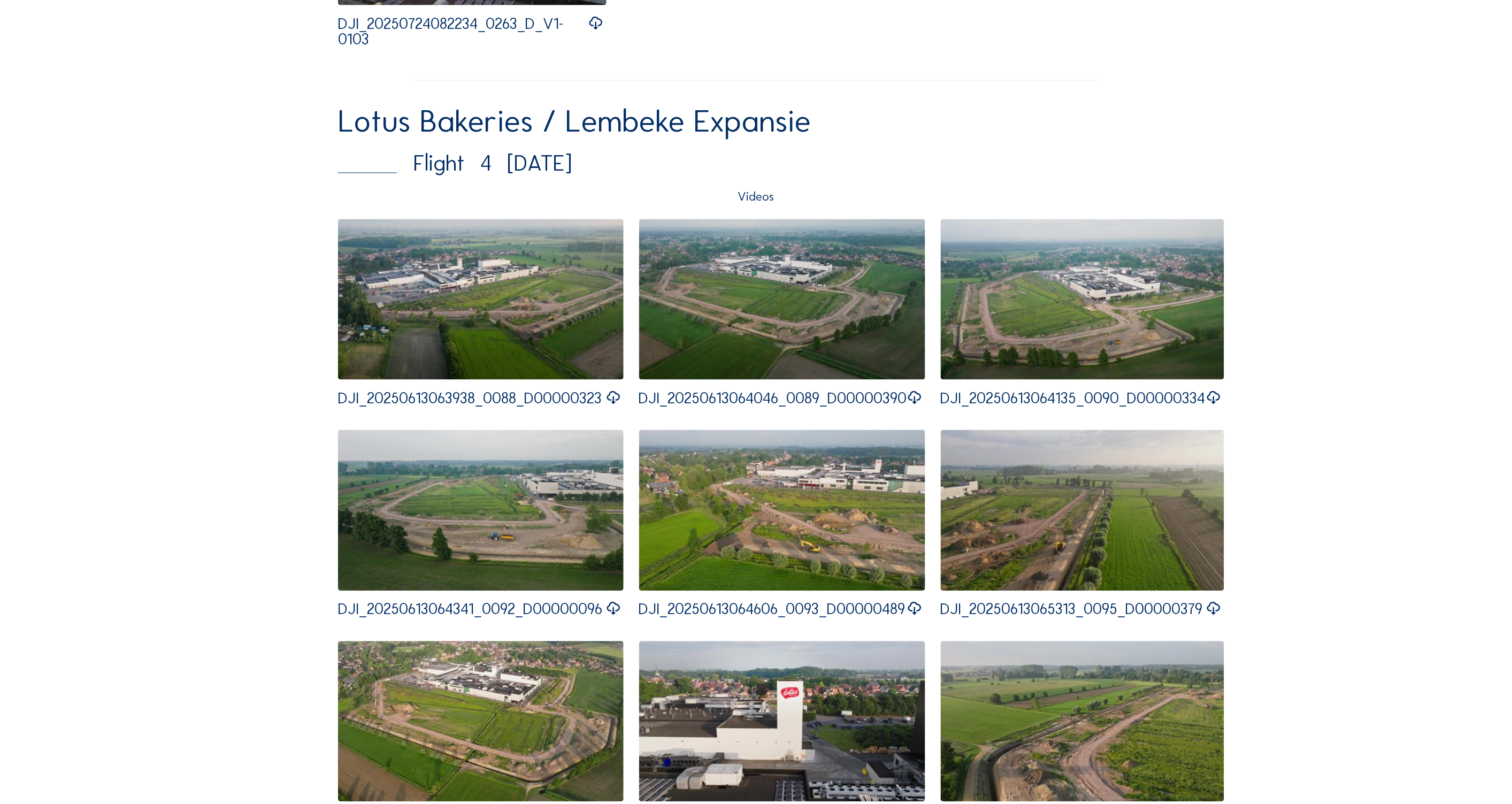
click at [537, 320] on img at bounding box center [481, 300] width 286 height 161
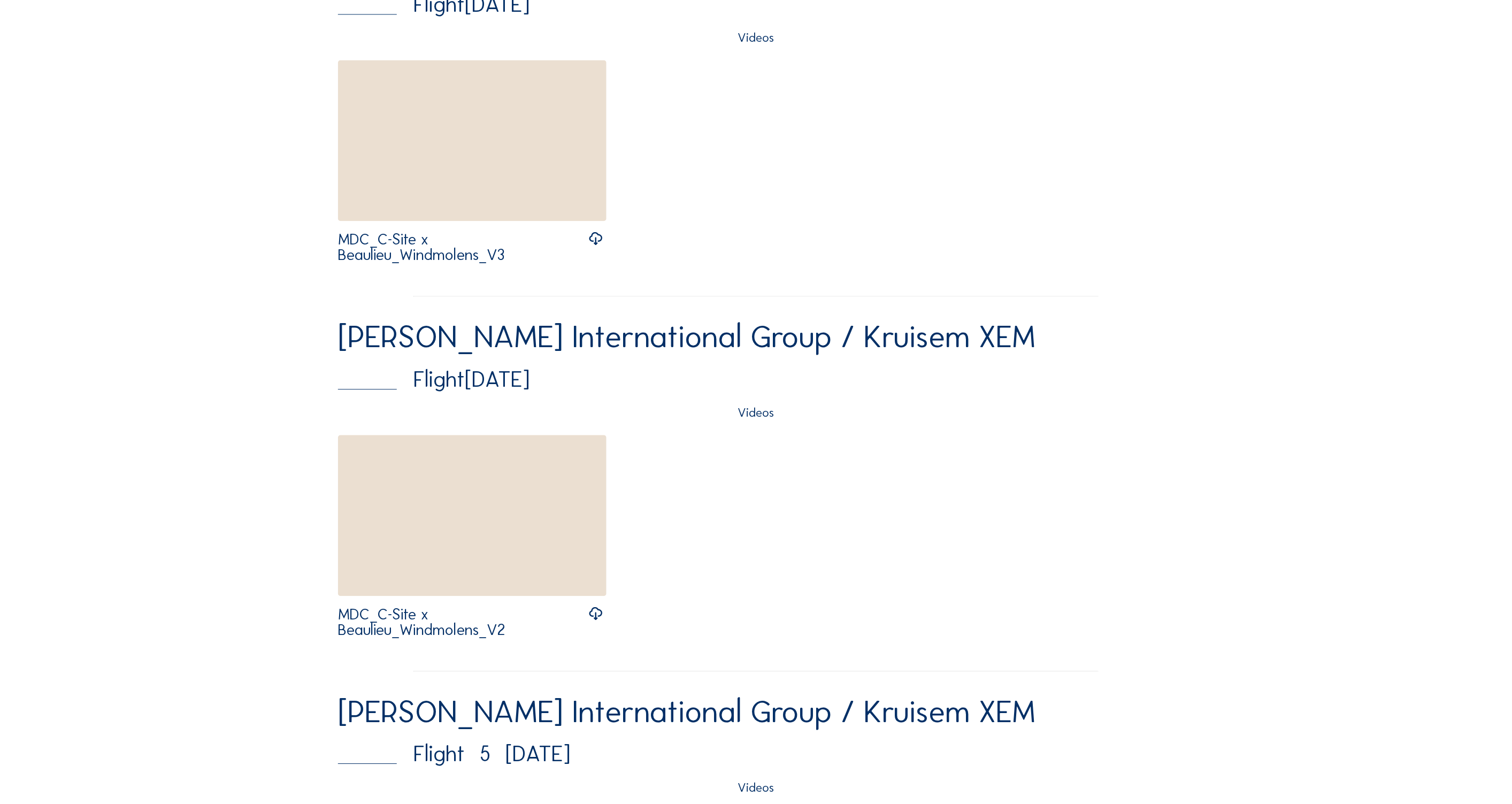
scroll to position [1212, 0]
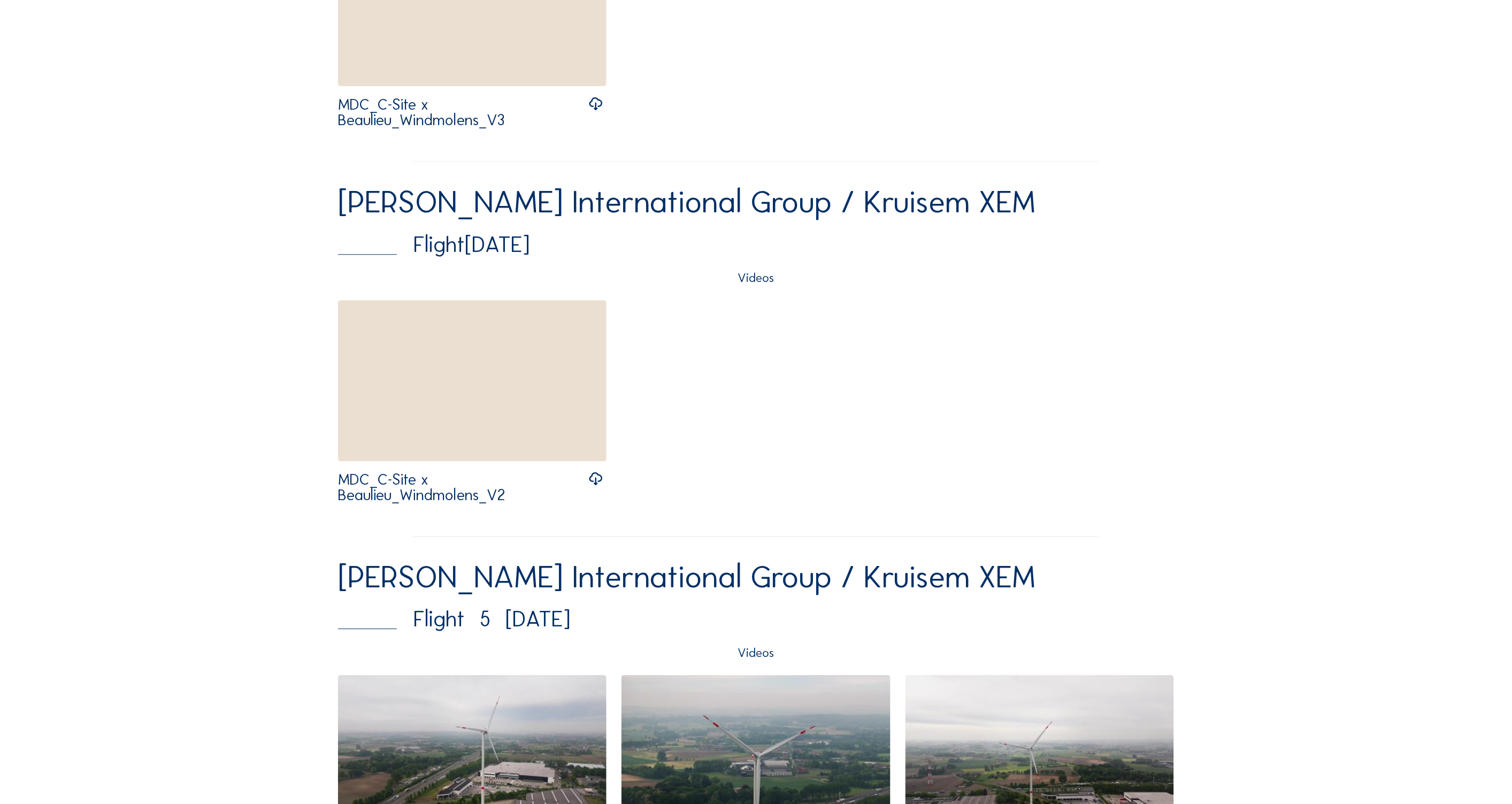
click at [476, 390] on img at bounding box center [472, 380] width 269 height 161
click at [595, 479] on icon at bounding box center [595, 479] width 15 height 19
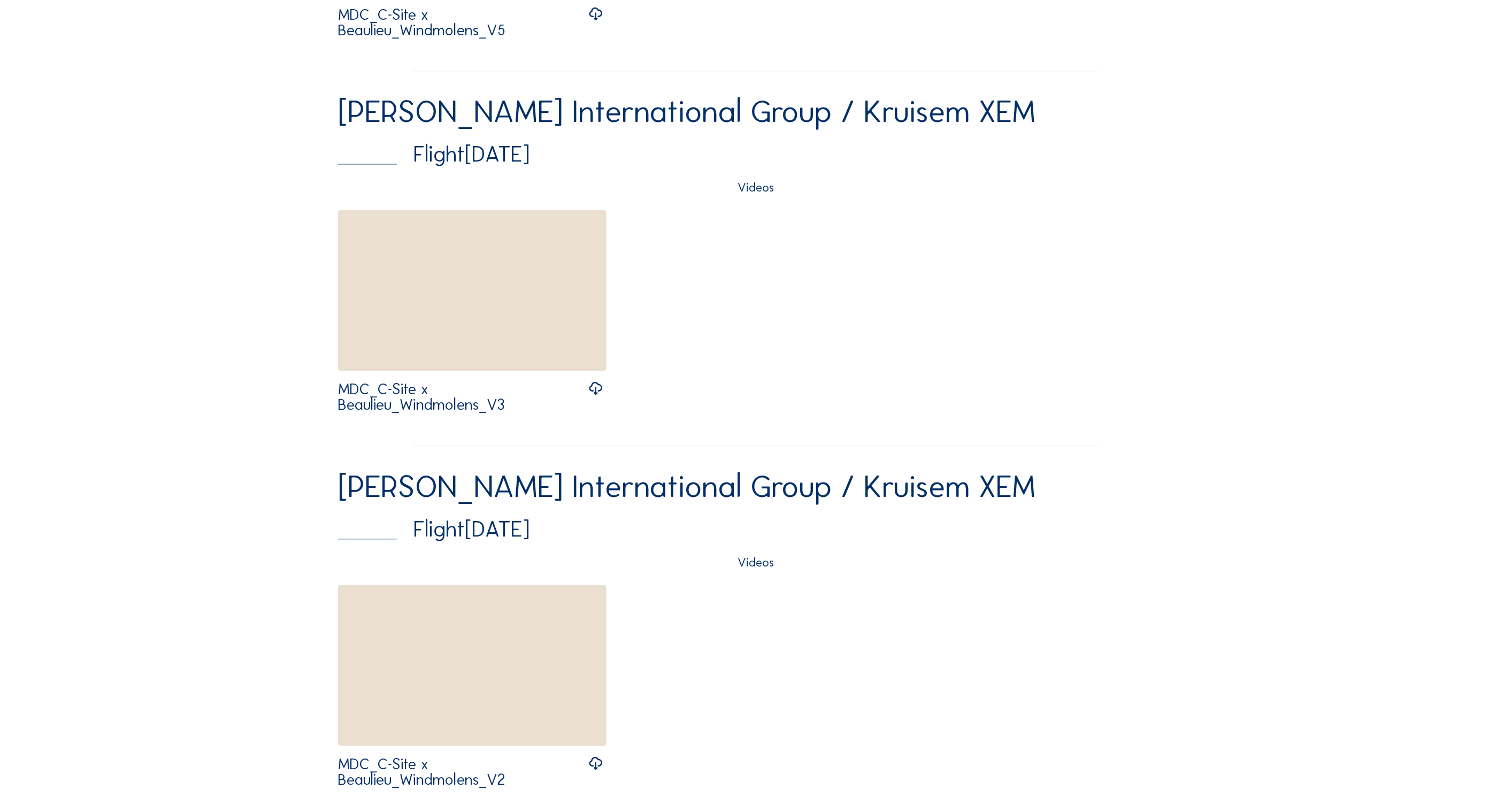
click at [594, 387] on icon at bounding box center [595, 389] width 15 height 19
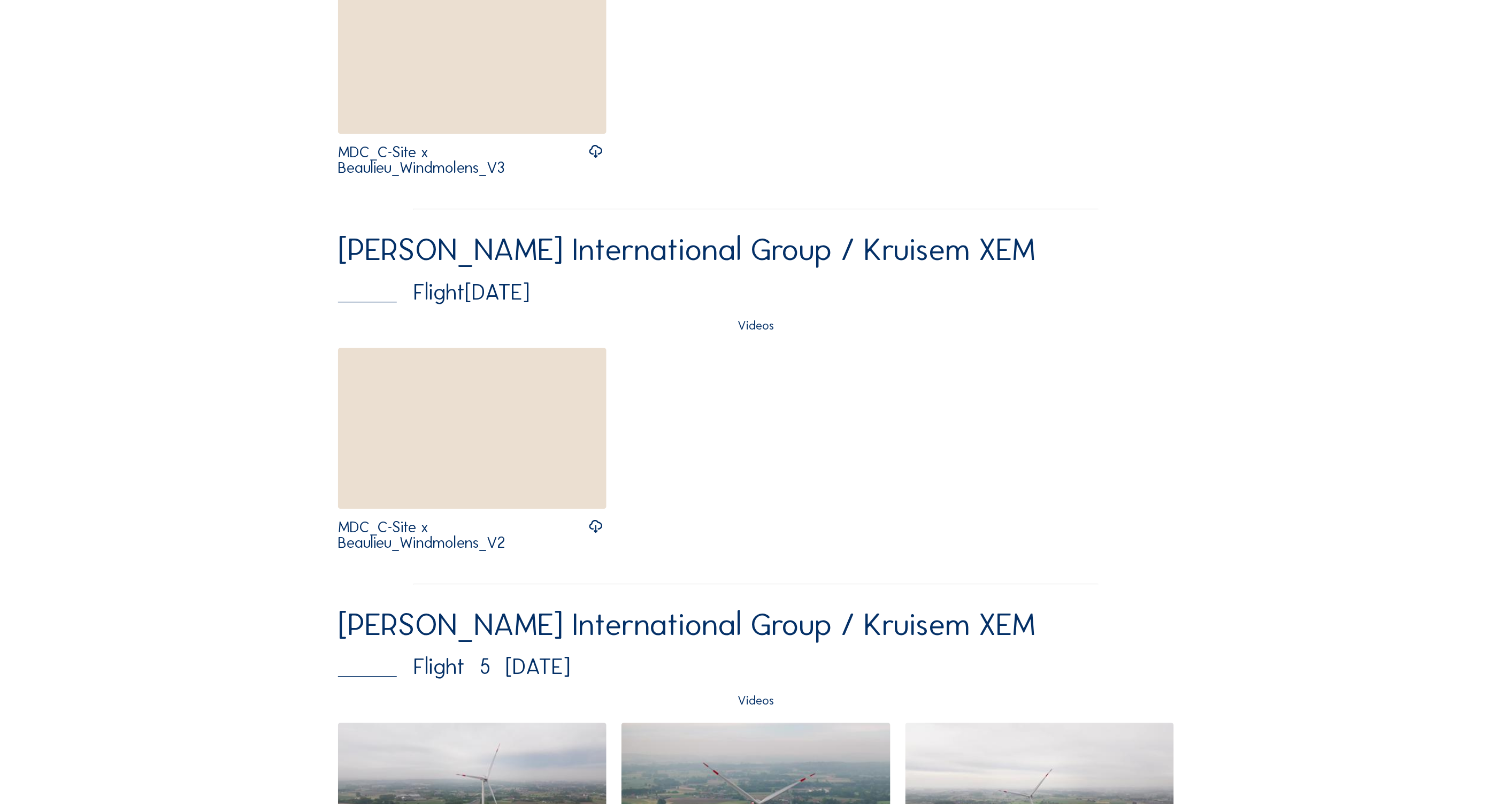
scroll to position [1355, 0]
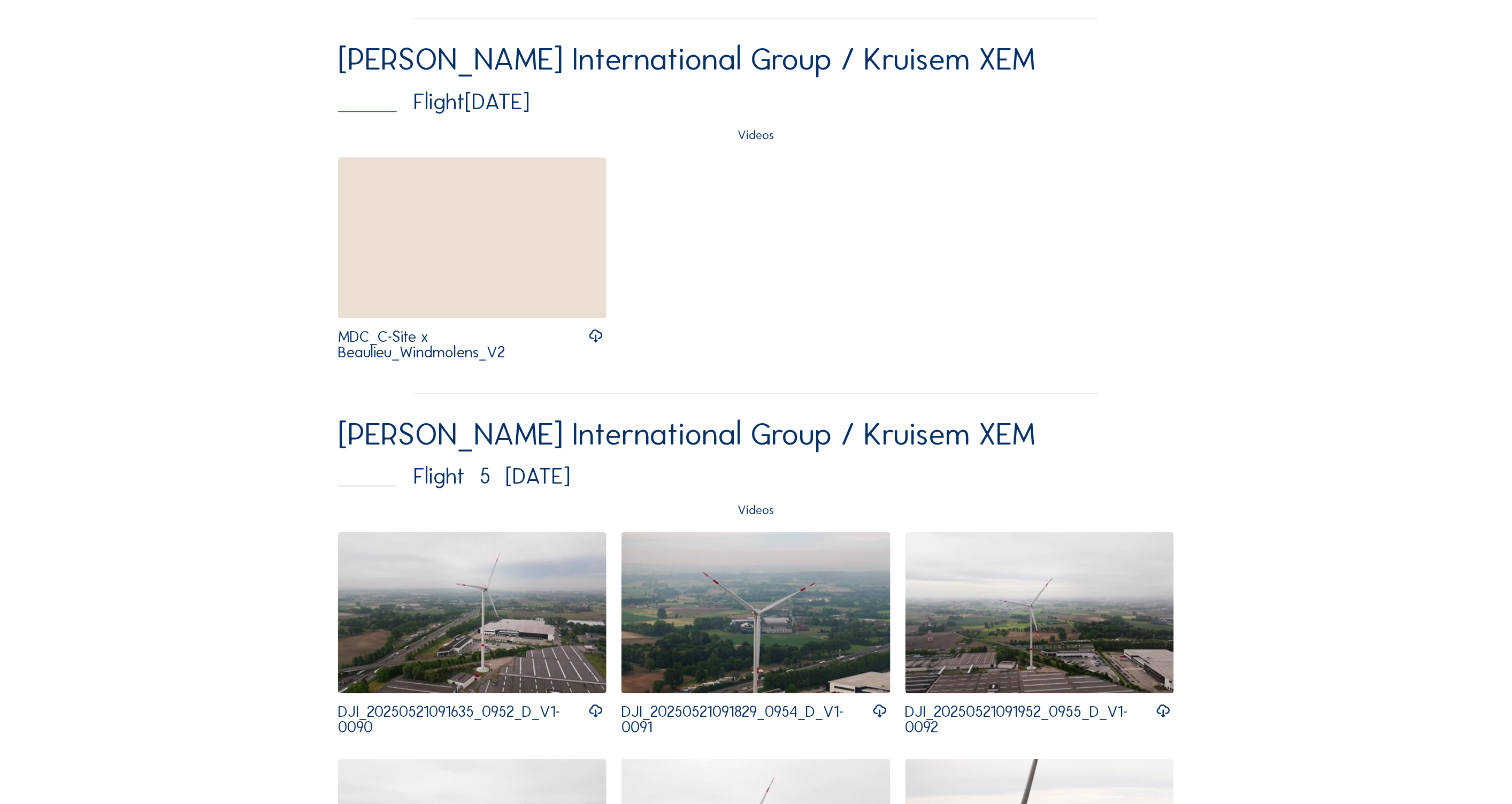
click at [591, 712] on icon at bounding box center [595, 711] width 15 height 19
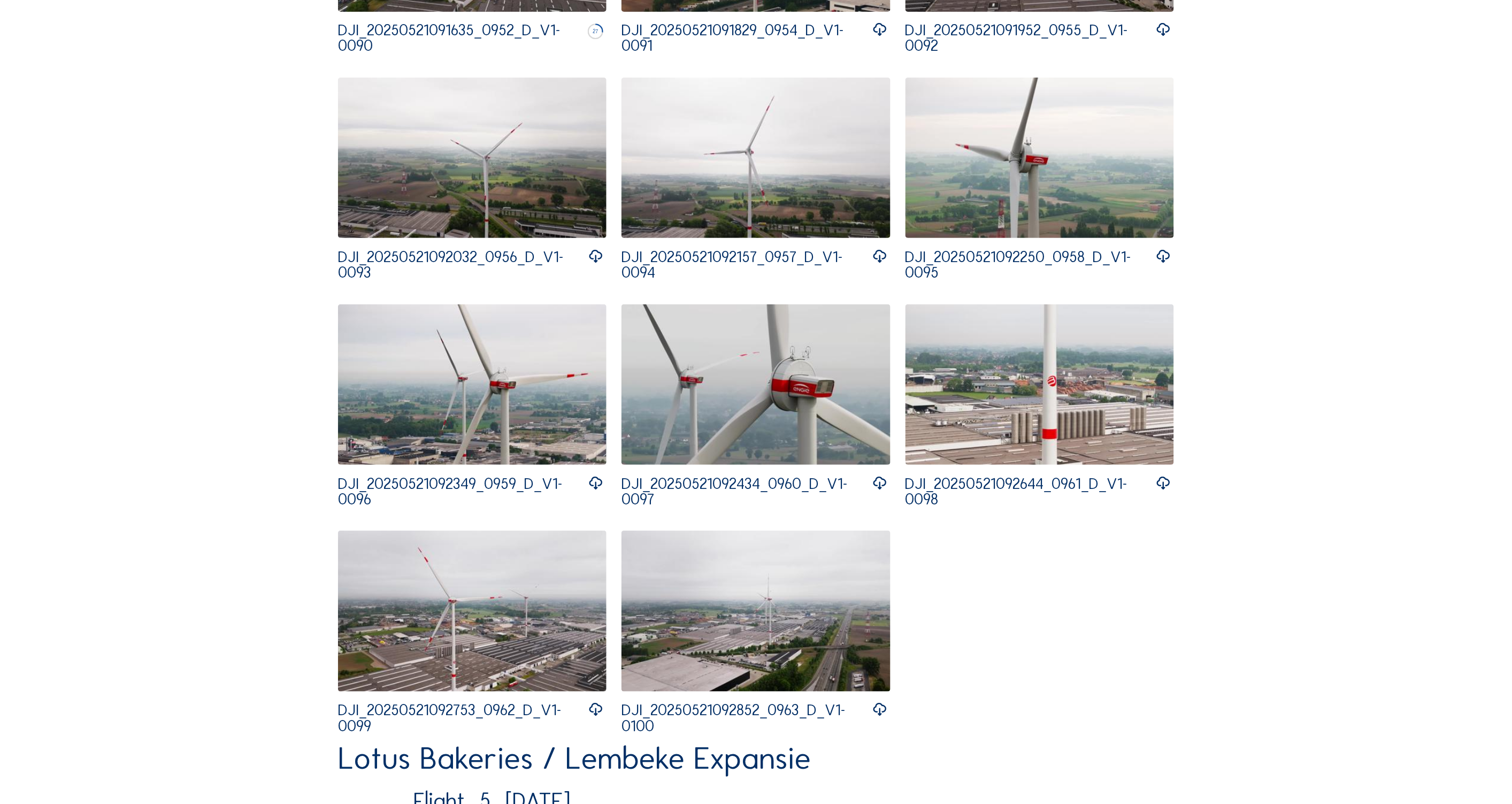
scroll to position [1925, 0]
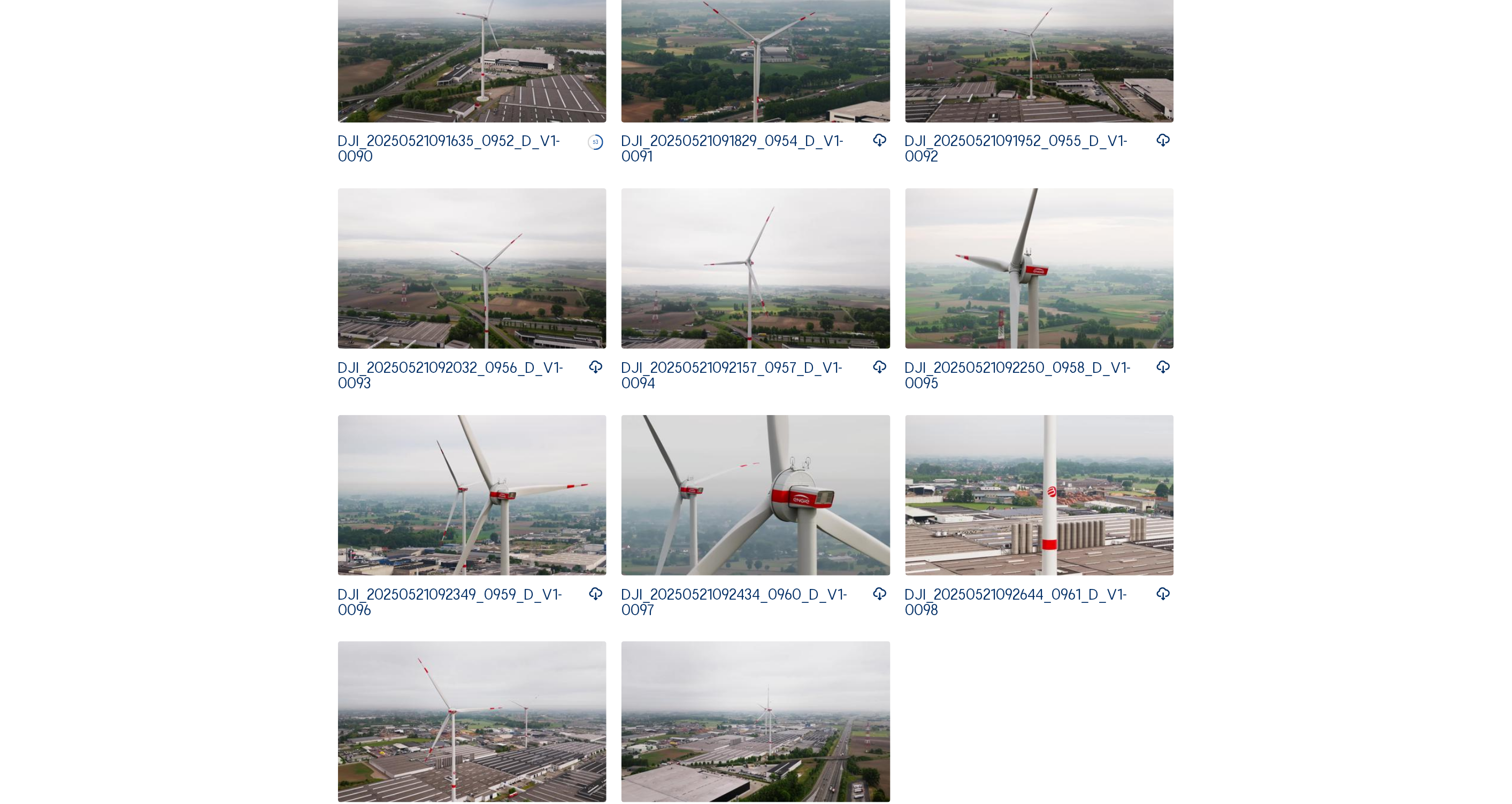
click at [590, 146] on circle at bounding box center [595, 142] width 14 height 14
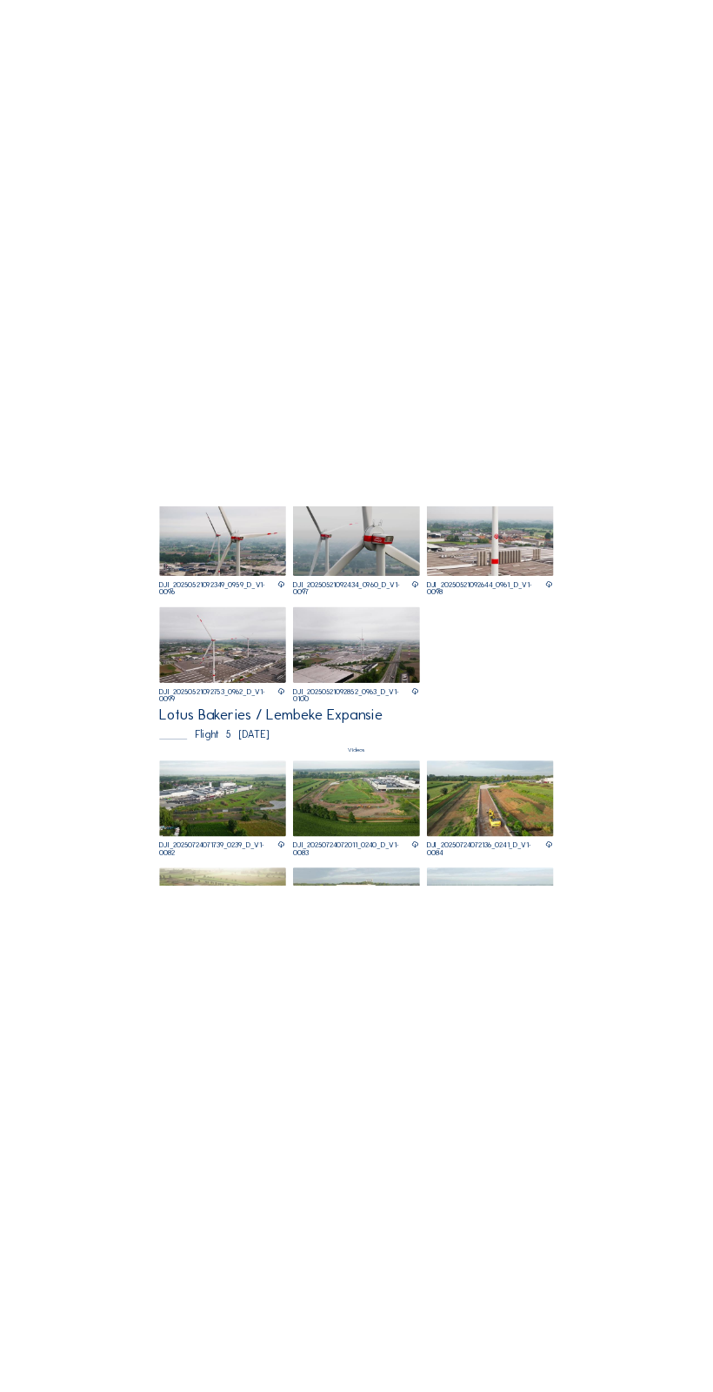
scroll to position [4292, 0]
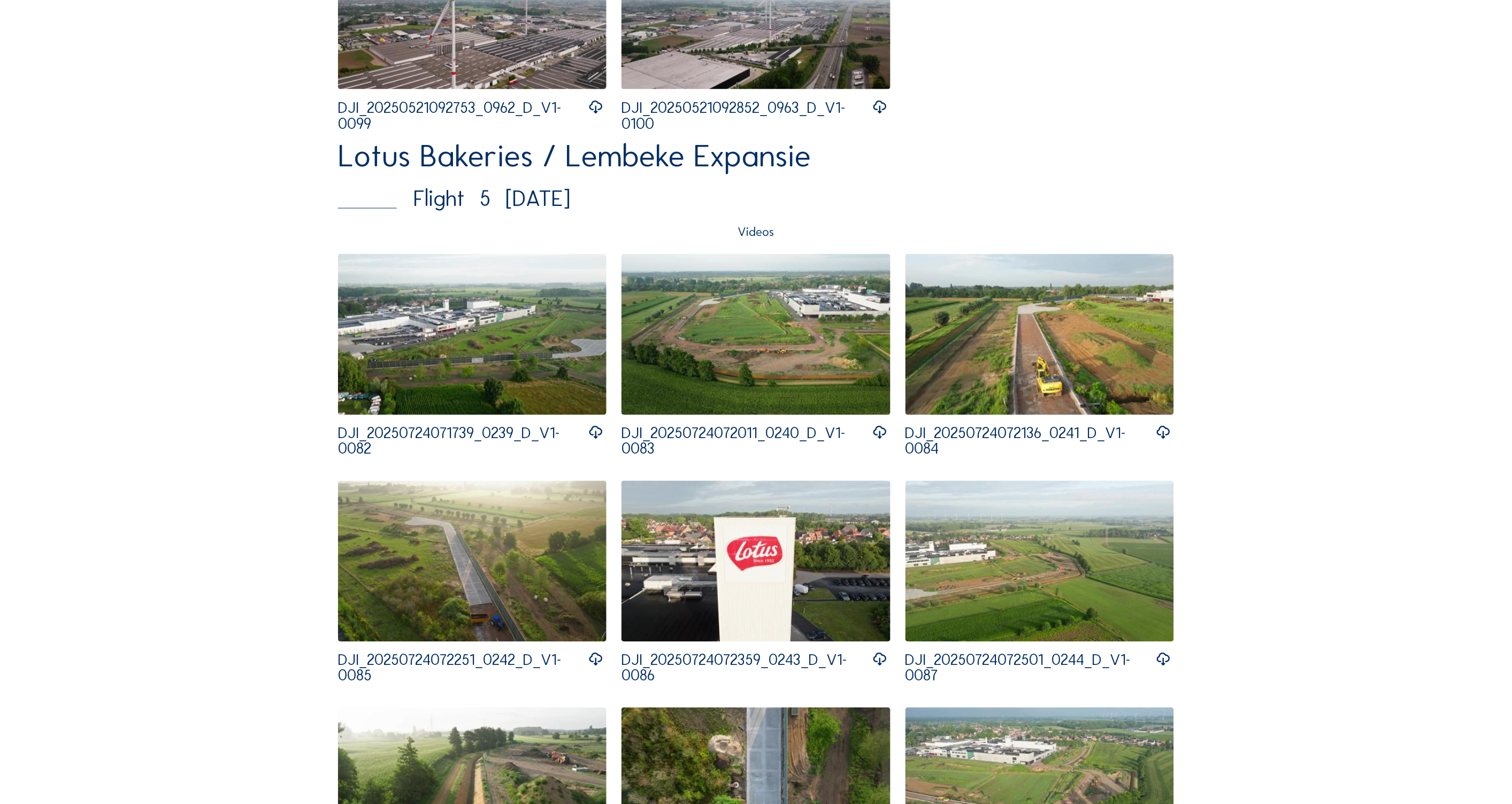
click at [594, 433] on icon at bounding box center [595, 433] width 15 height 19
click at [455, 341] on img at bounding box center [472, 334] width 269 height 161
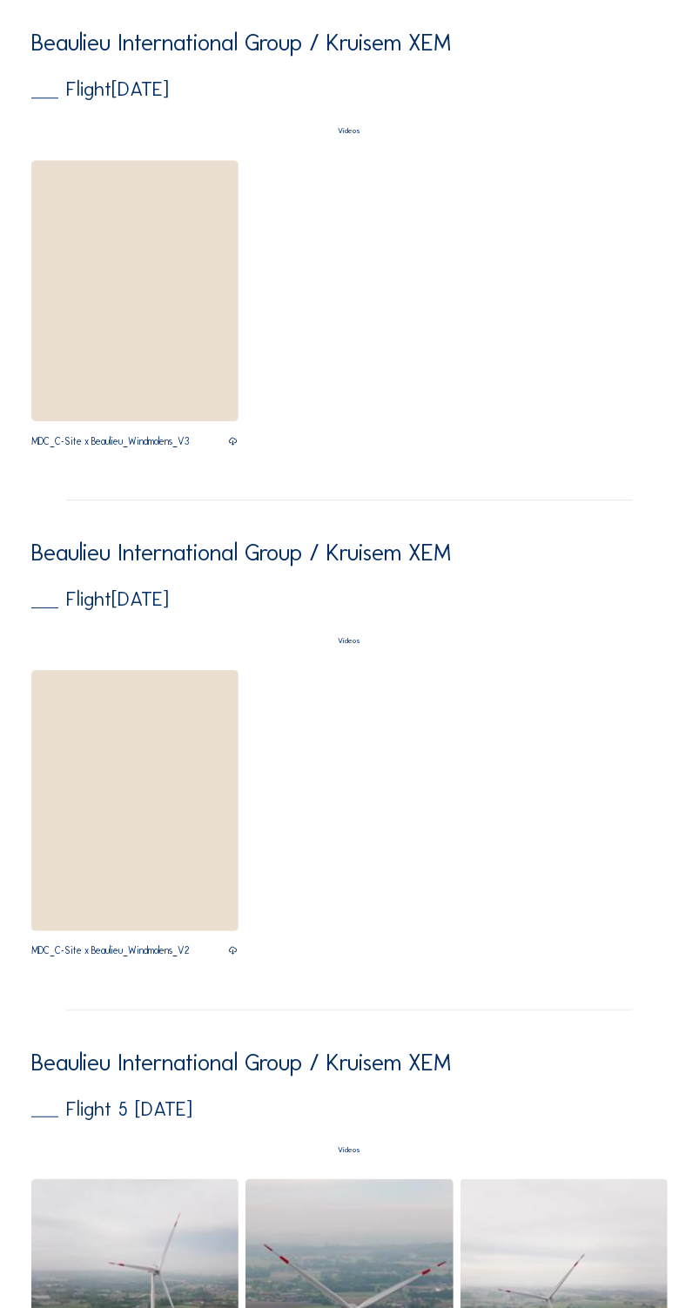
scroll to position [1971, 0]
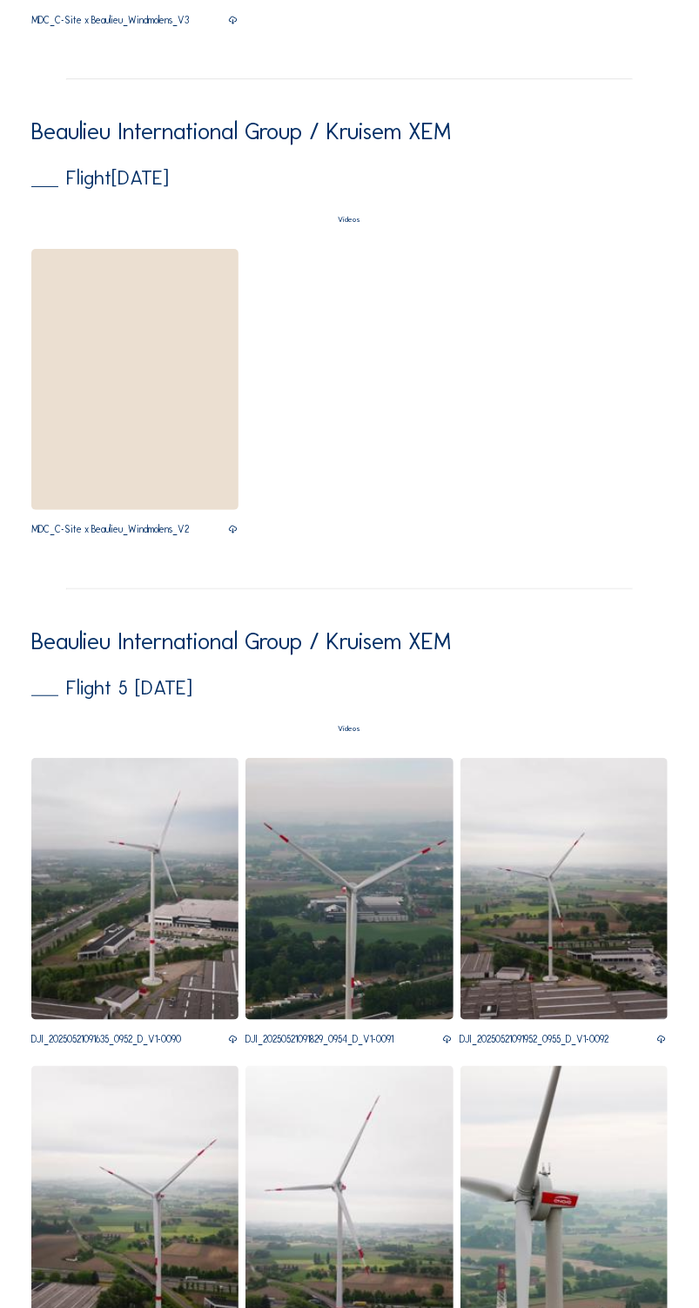
click at [149, 385] on img at bounding box center [134, 380] width 207 height 262
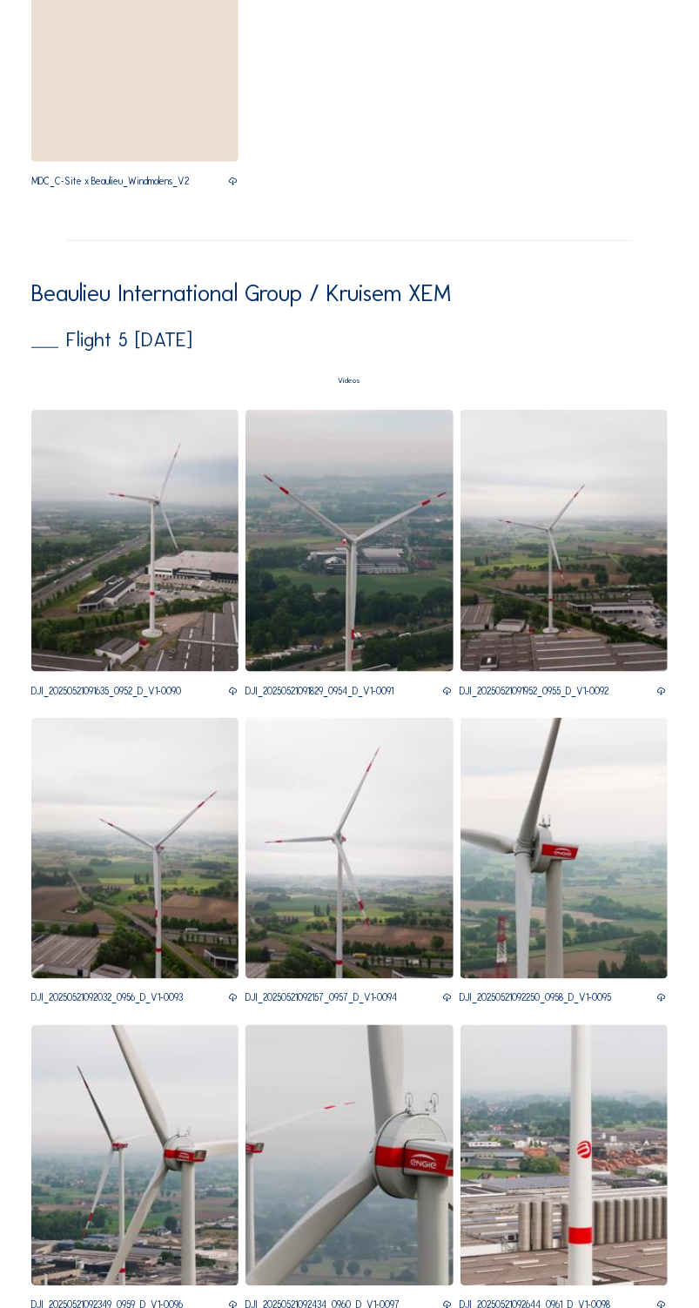
click at [140, 557] on img at bounding box center [134, 541] width 207 height 262
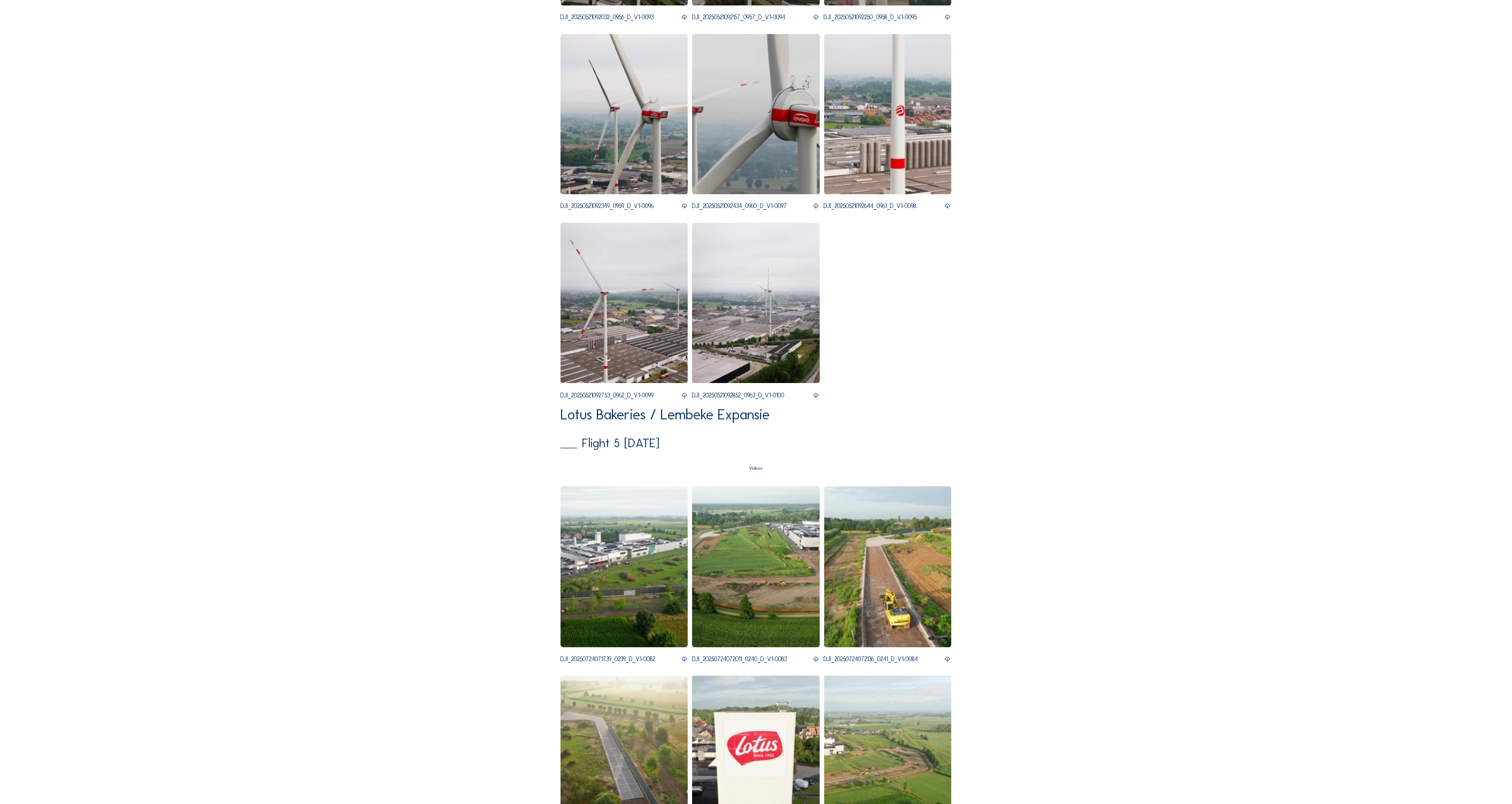
scroll to position [2210, 0]
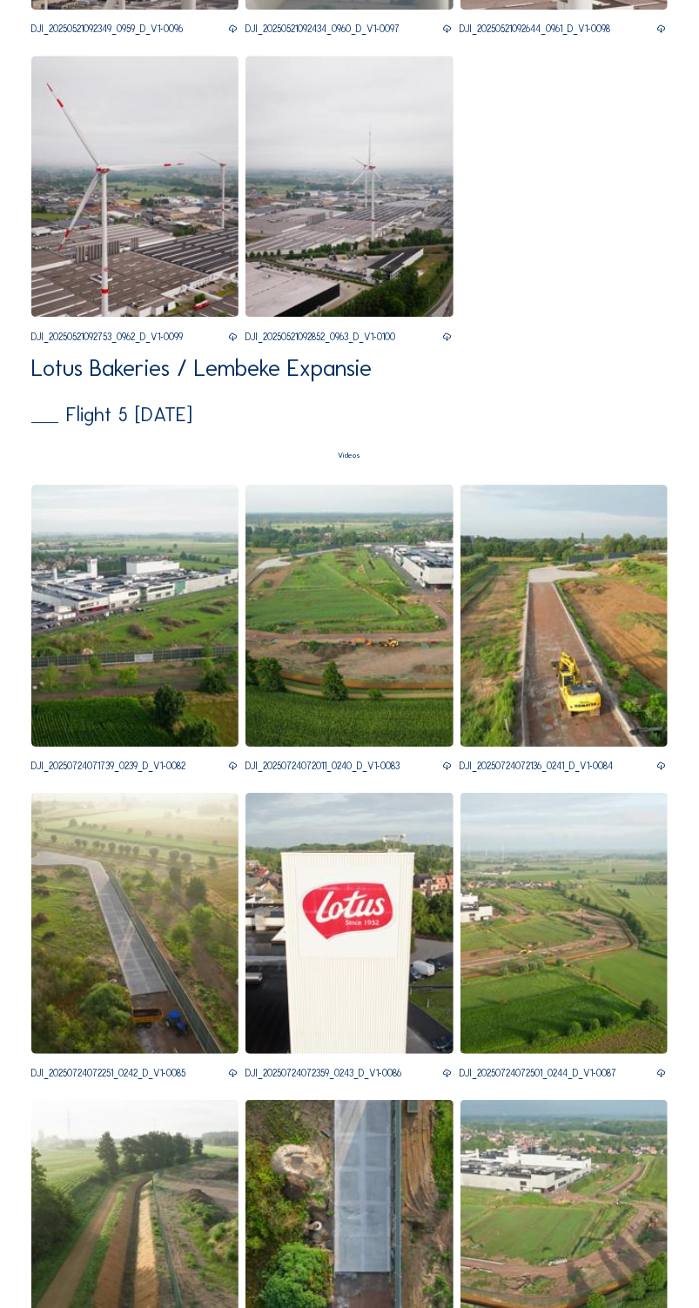
click at [151, 682] on img at bounding box center [134, 616] width 207 height 262
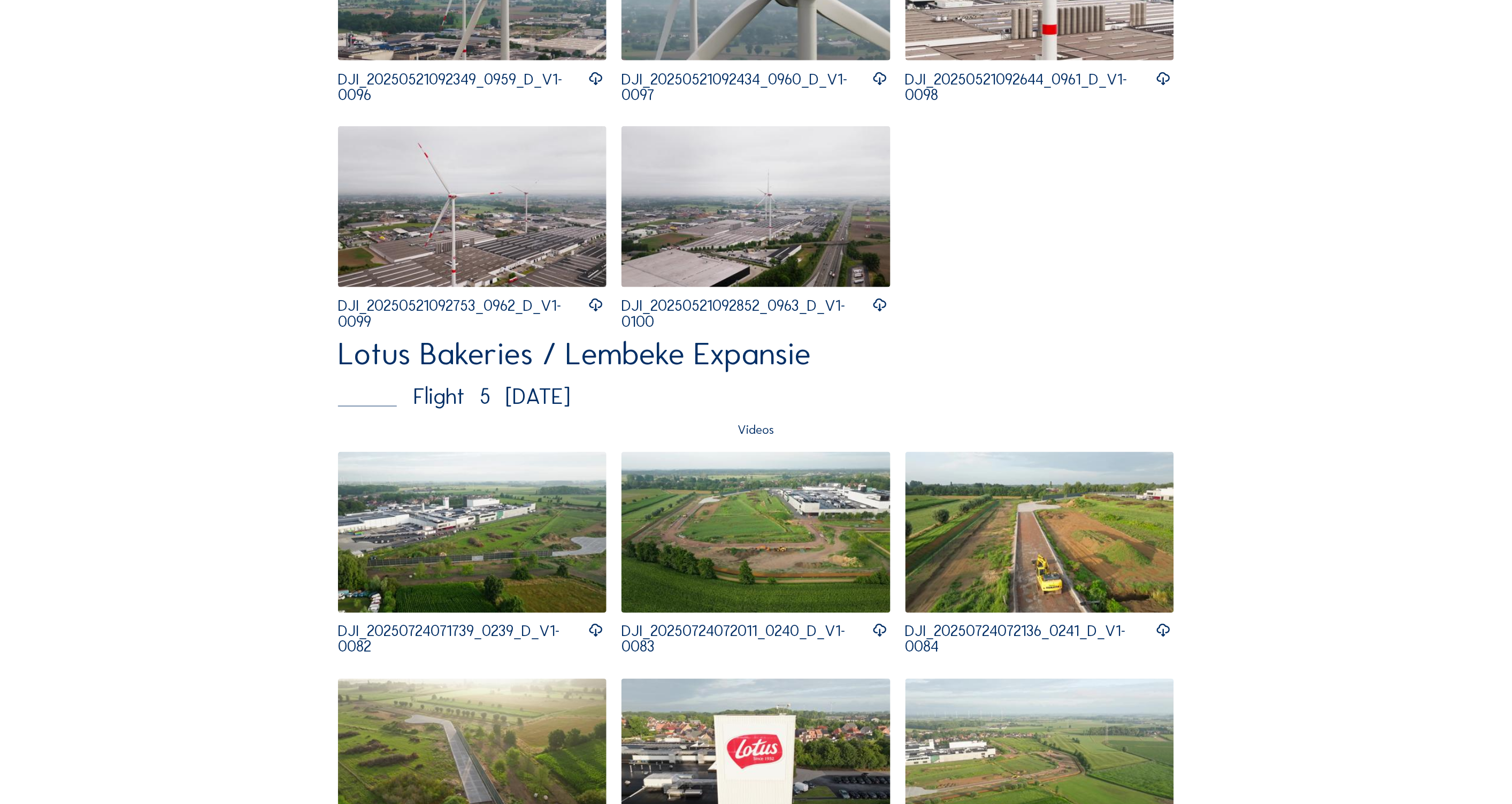
scroll to position [2781, 0]
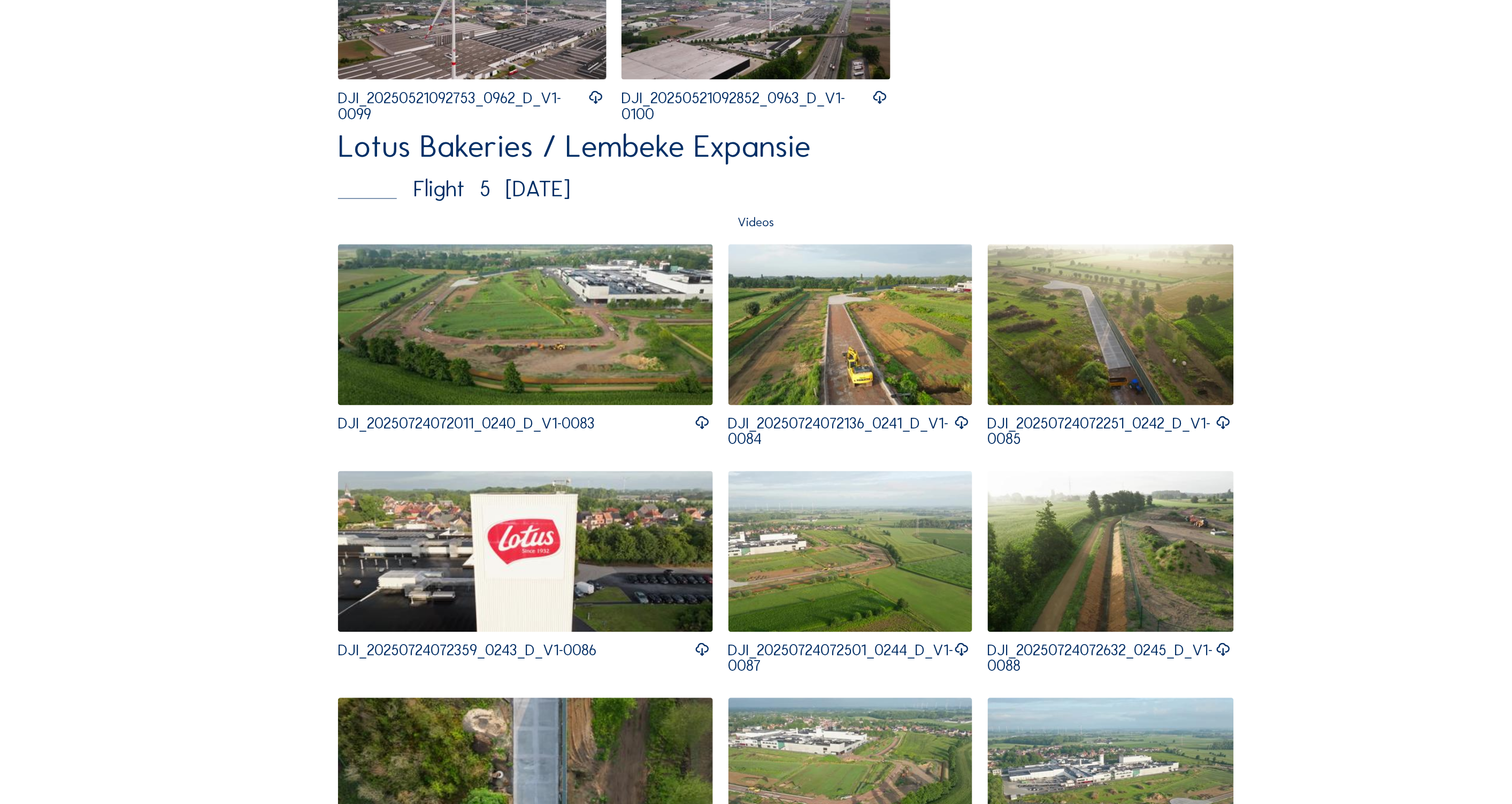
scroll to position [2495, 0]
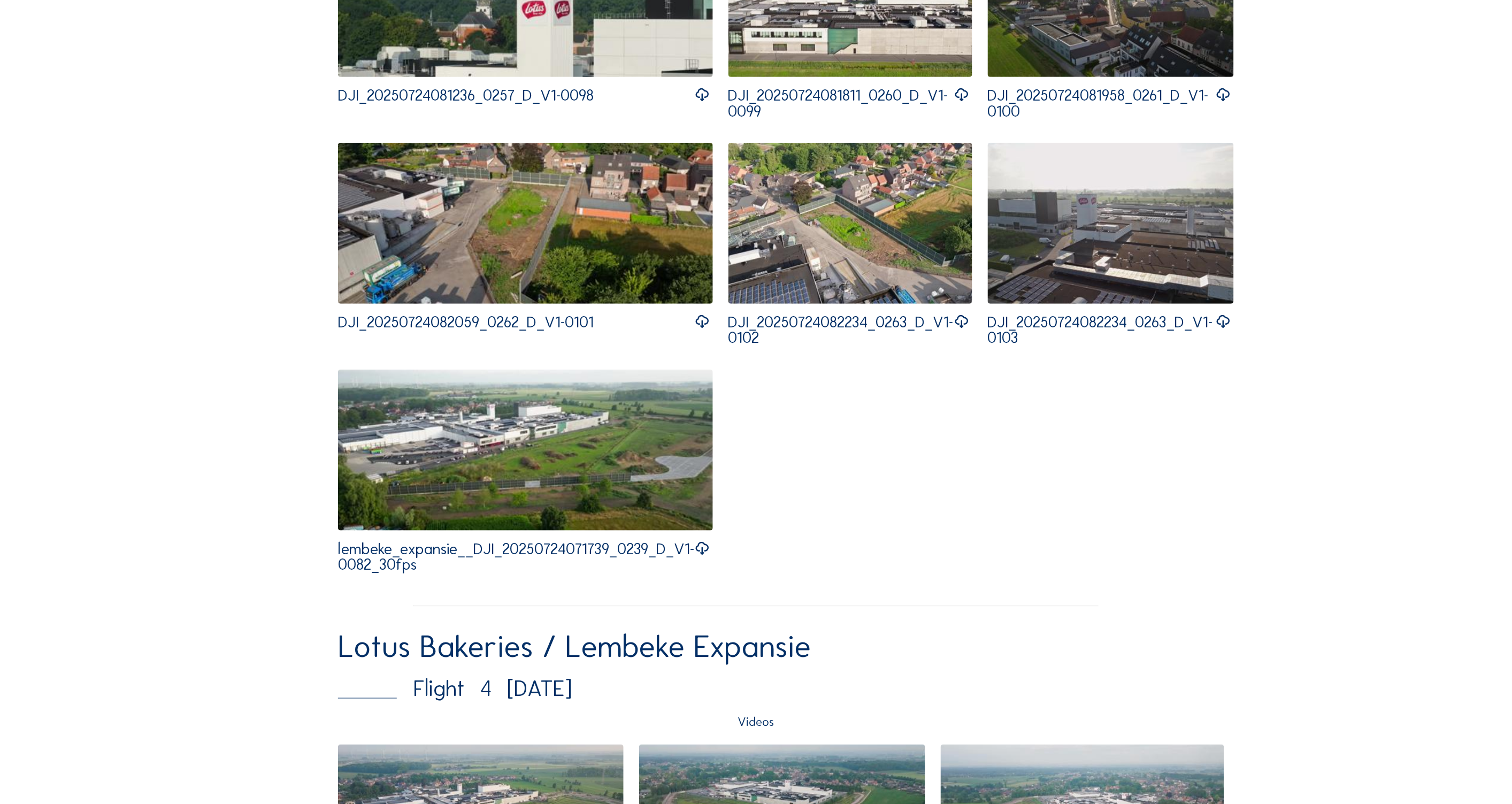
scroll to position [4136, 0]
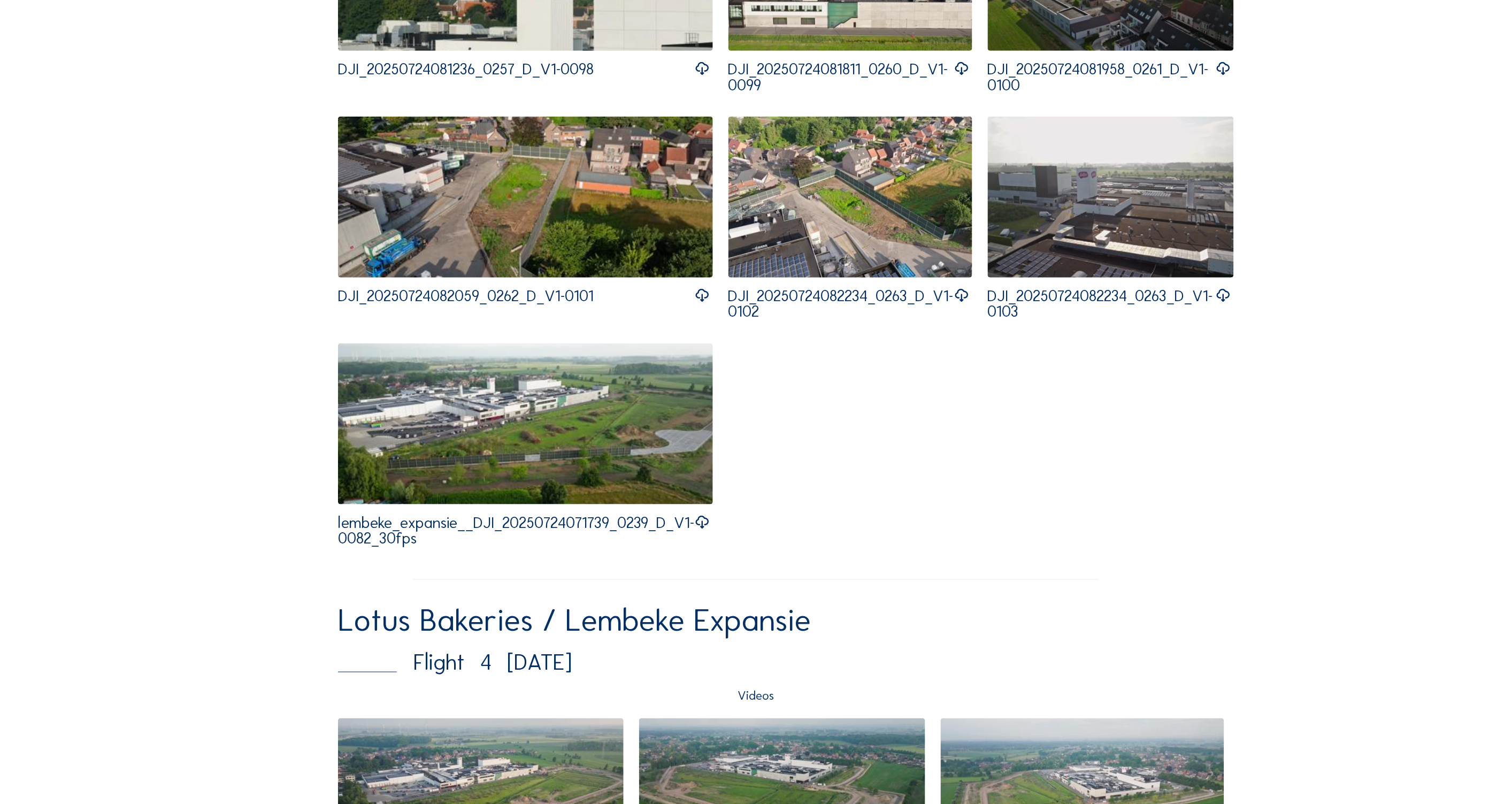
click at [558, 430] on img at bounding box center [526, 424] width 376 height 161
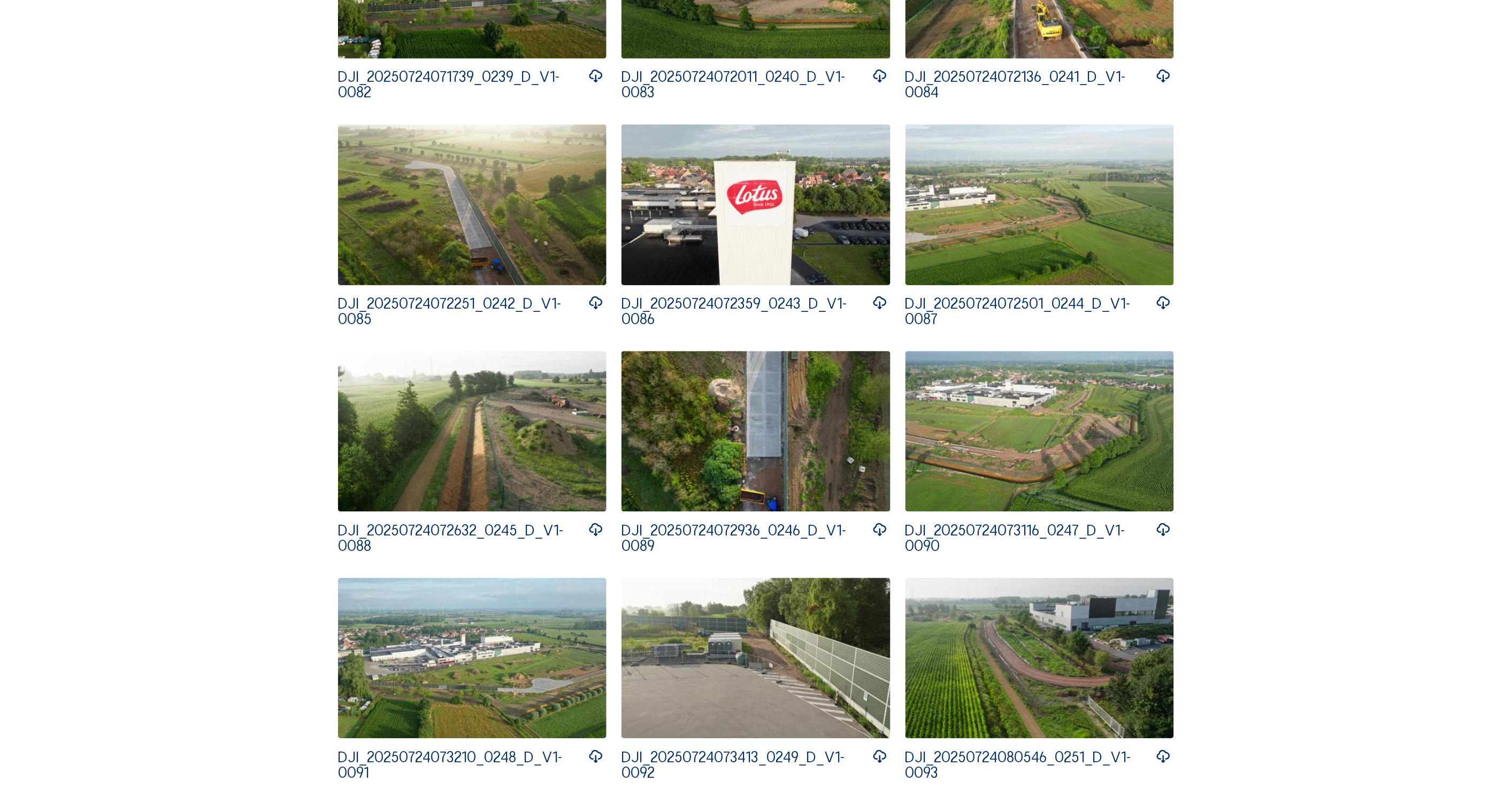
scroll to position [2638, 0]
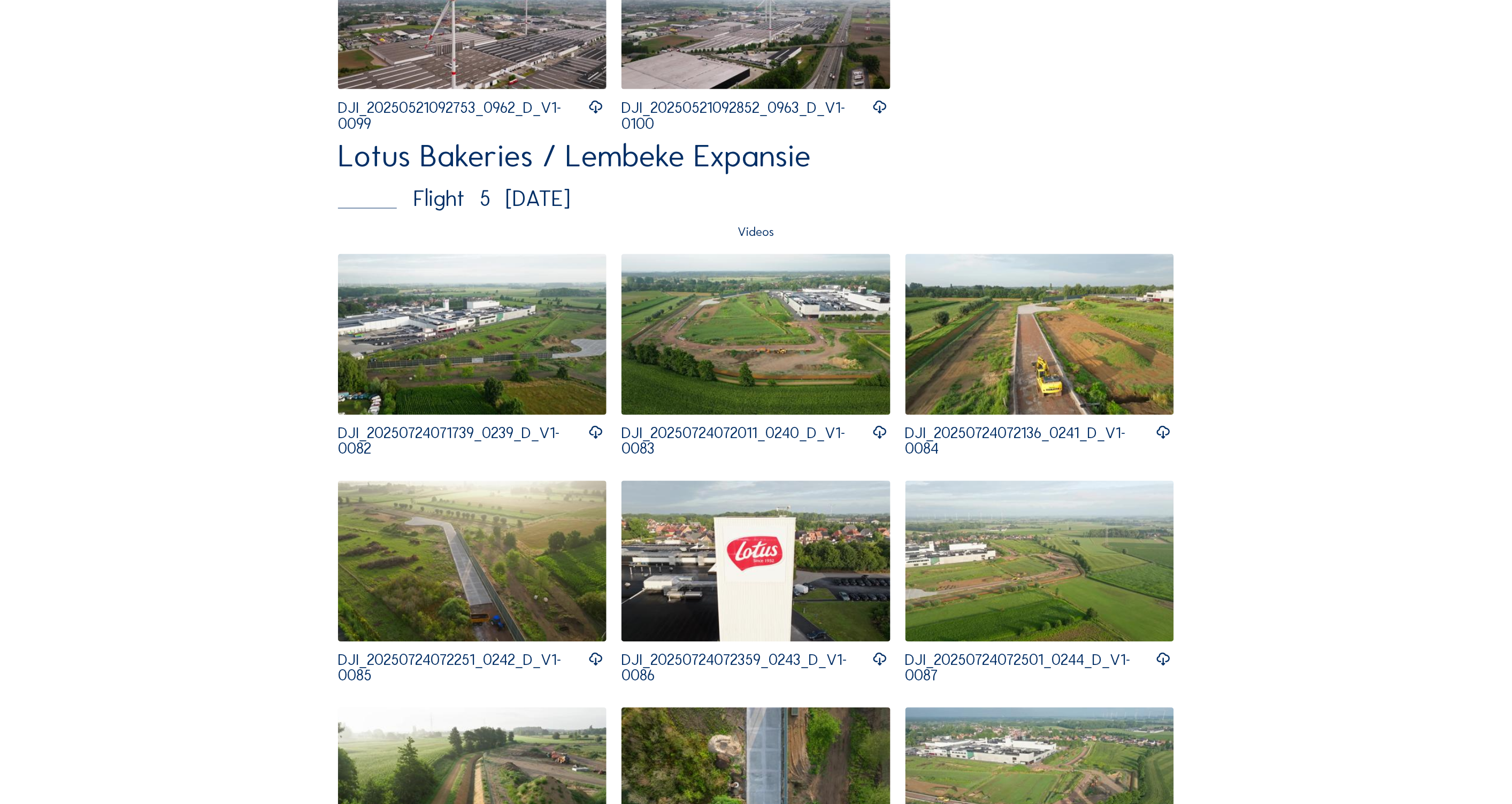
click at [499, 354] on img at bounding box center [472, 334] width 269 height 161
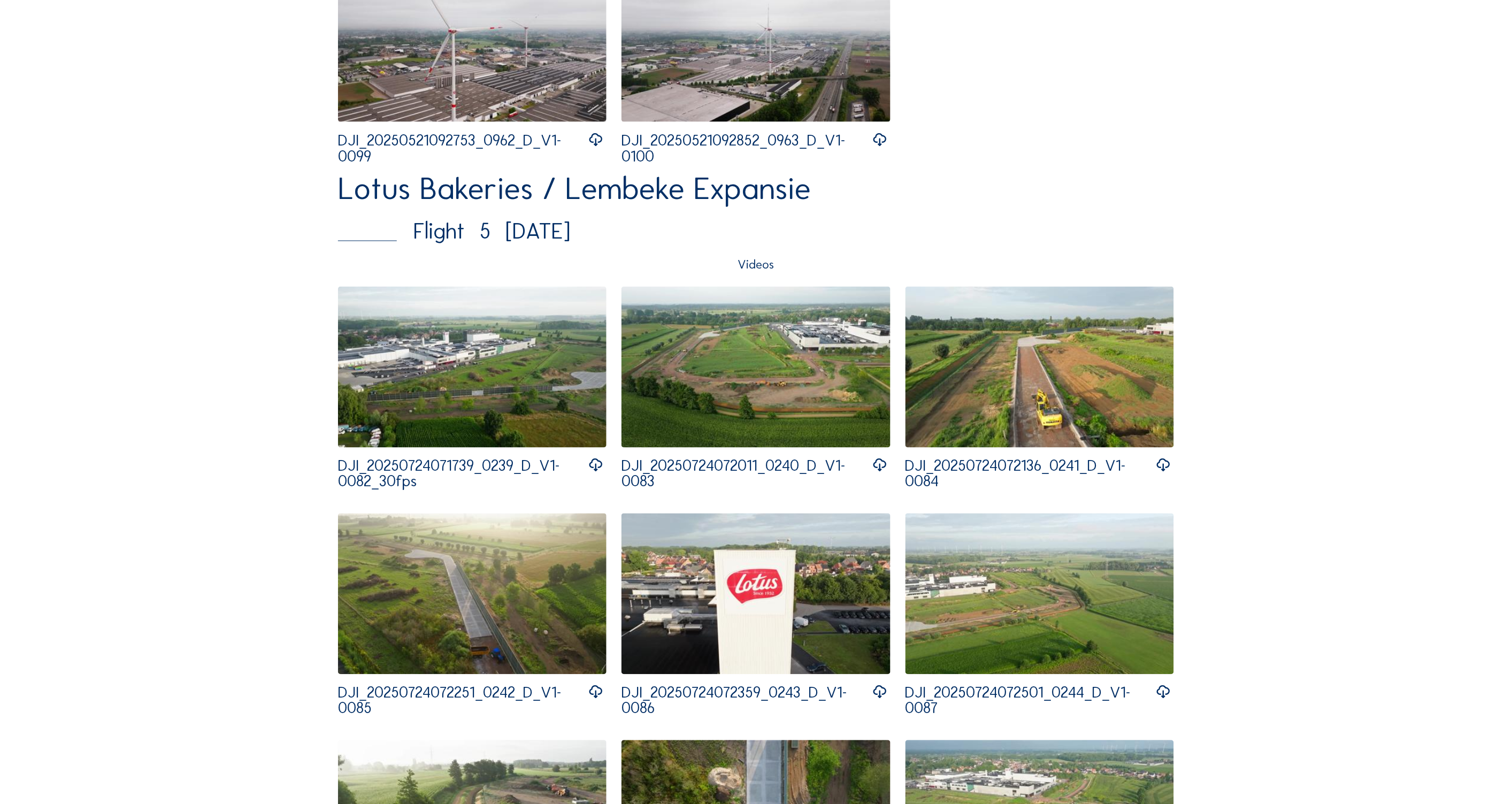
scroll to position [2638, 0]
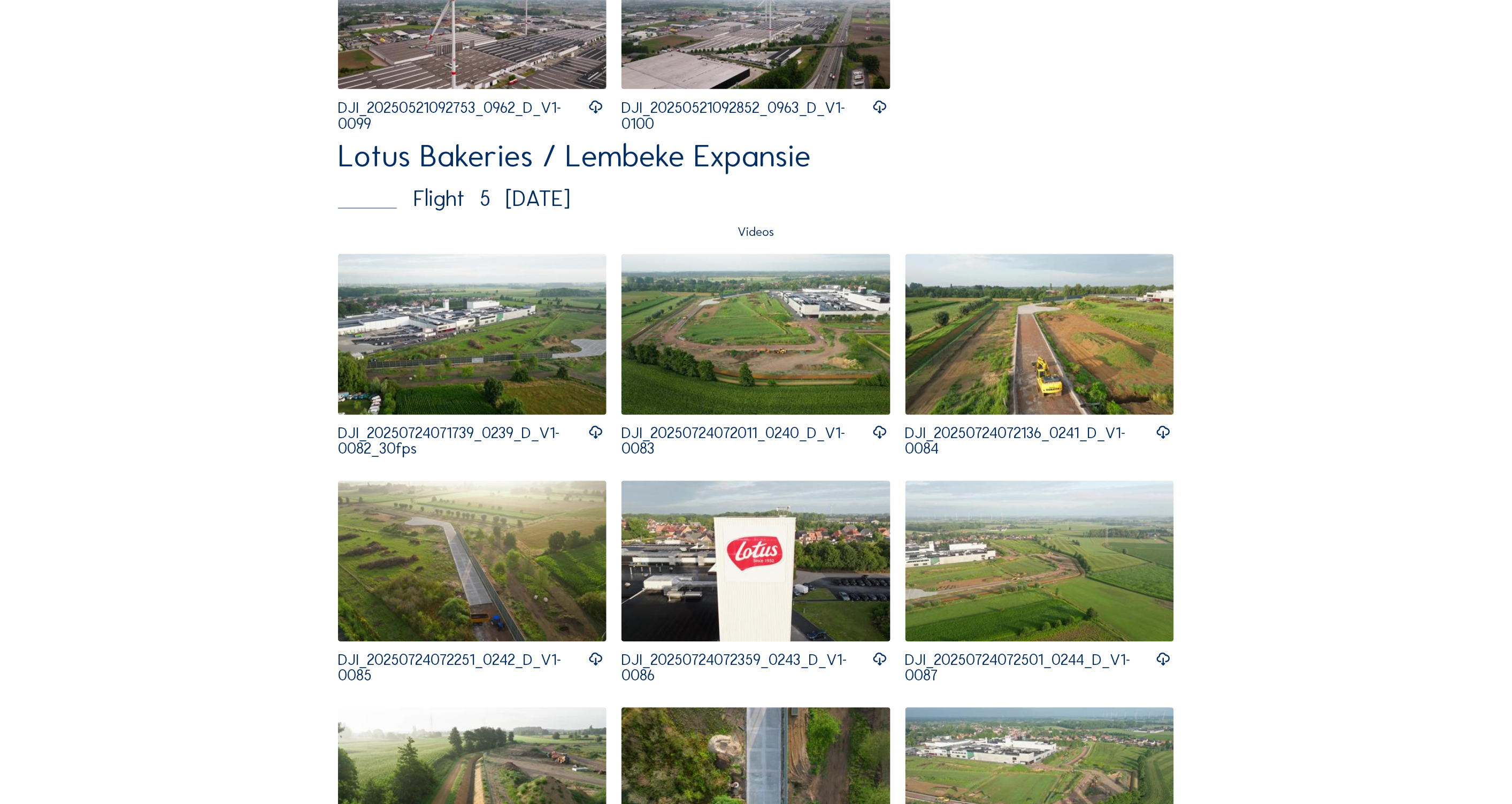
click at [467, 364] on img at bounding box center [472, 334] width 269 height 161
click at [752, 355] on img at bounding box center [756, 334] width 269 height 161
click at [480, 337] on img at bounding box center [472, 334] width 269 height 161
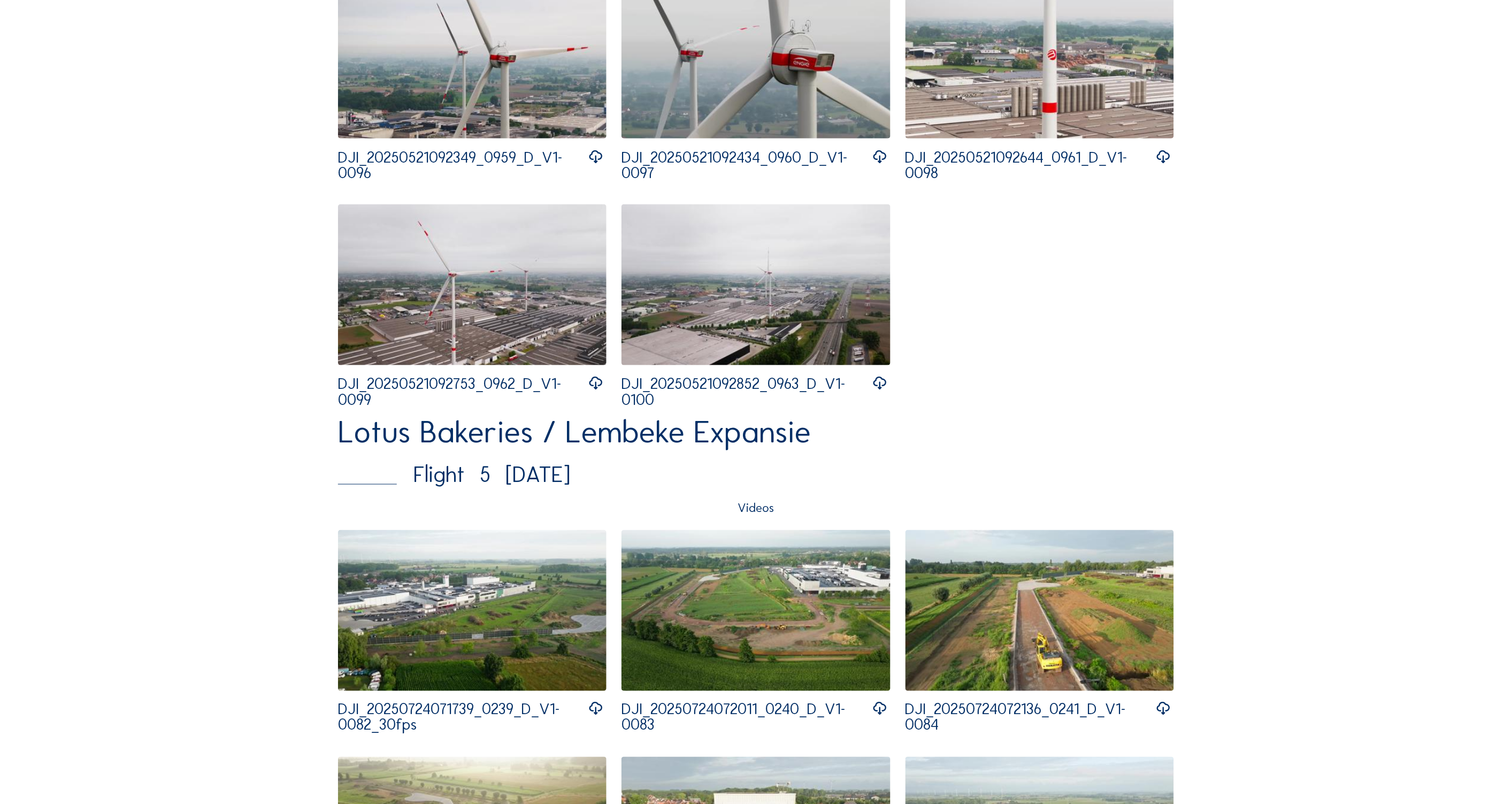
scroll to position [2353, 0]
